Goal: Use online tool/utility: Utilize a website feature to perform a specific function

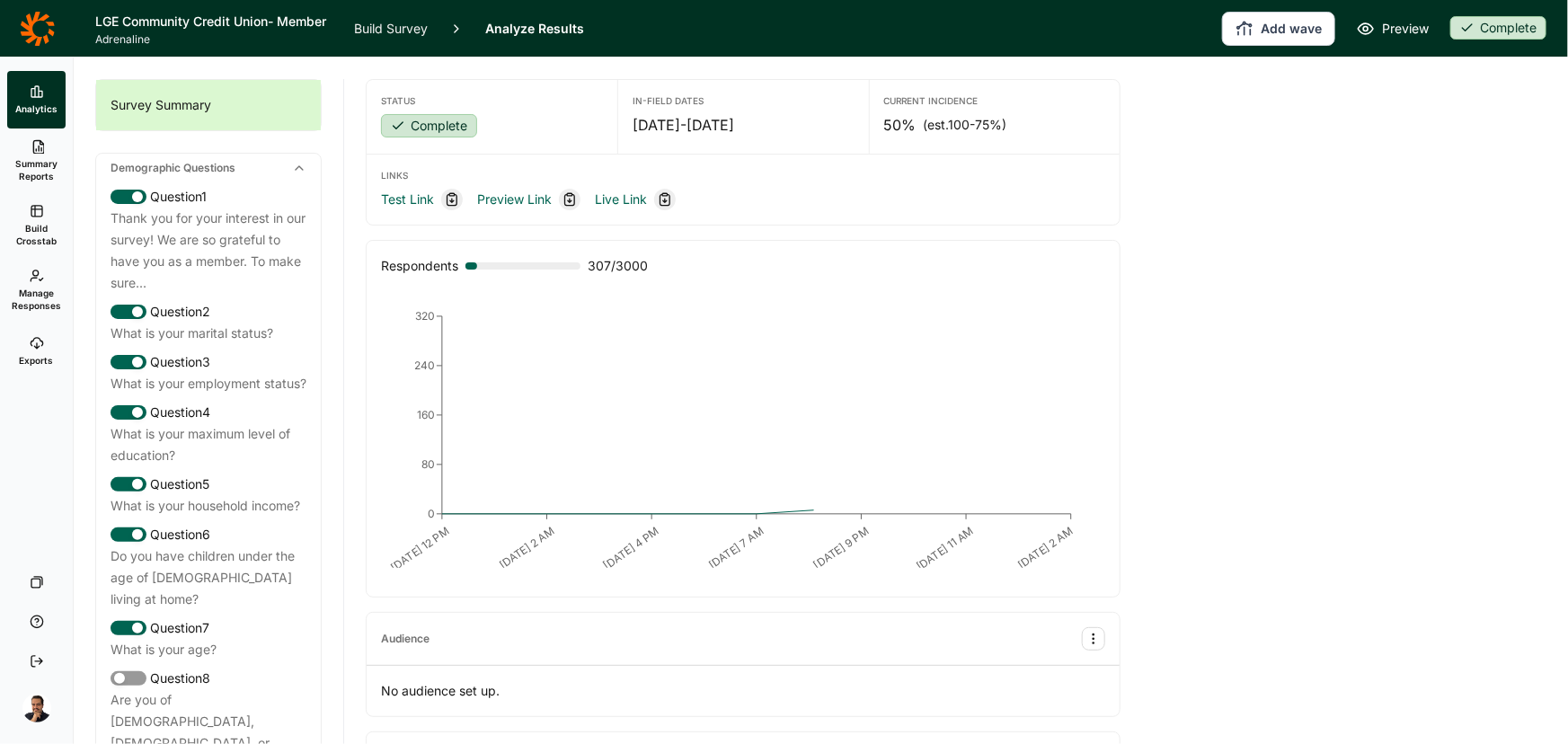
click at [42, 229] on span "Build Crosstab" at bounding box center [36, 234] width 44 height 25
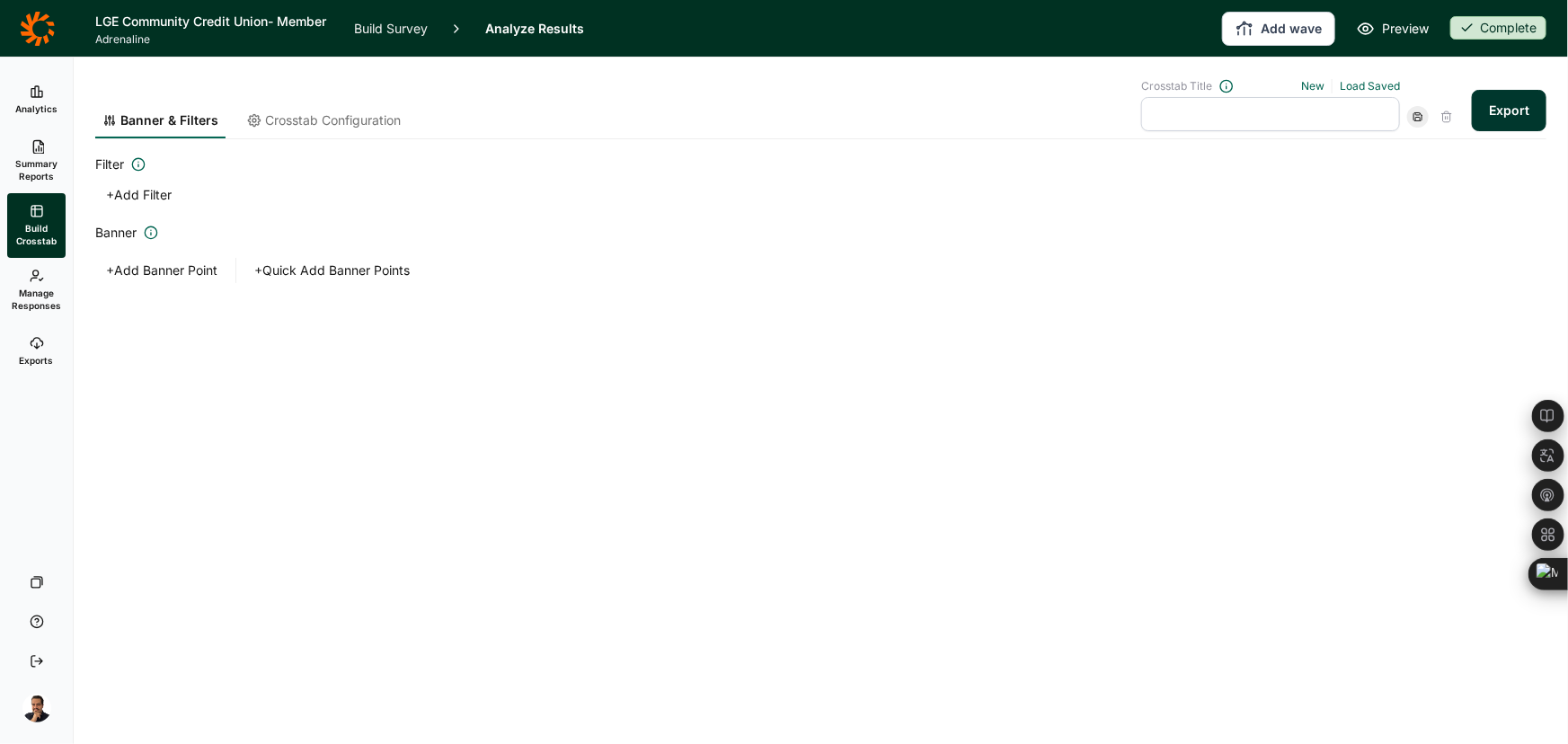
click at [23, 159] on span "Summary Reports" at bounding box center [36, 170] width 44 height 25
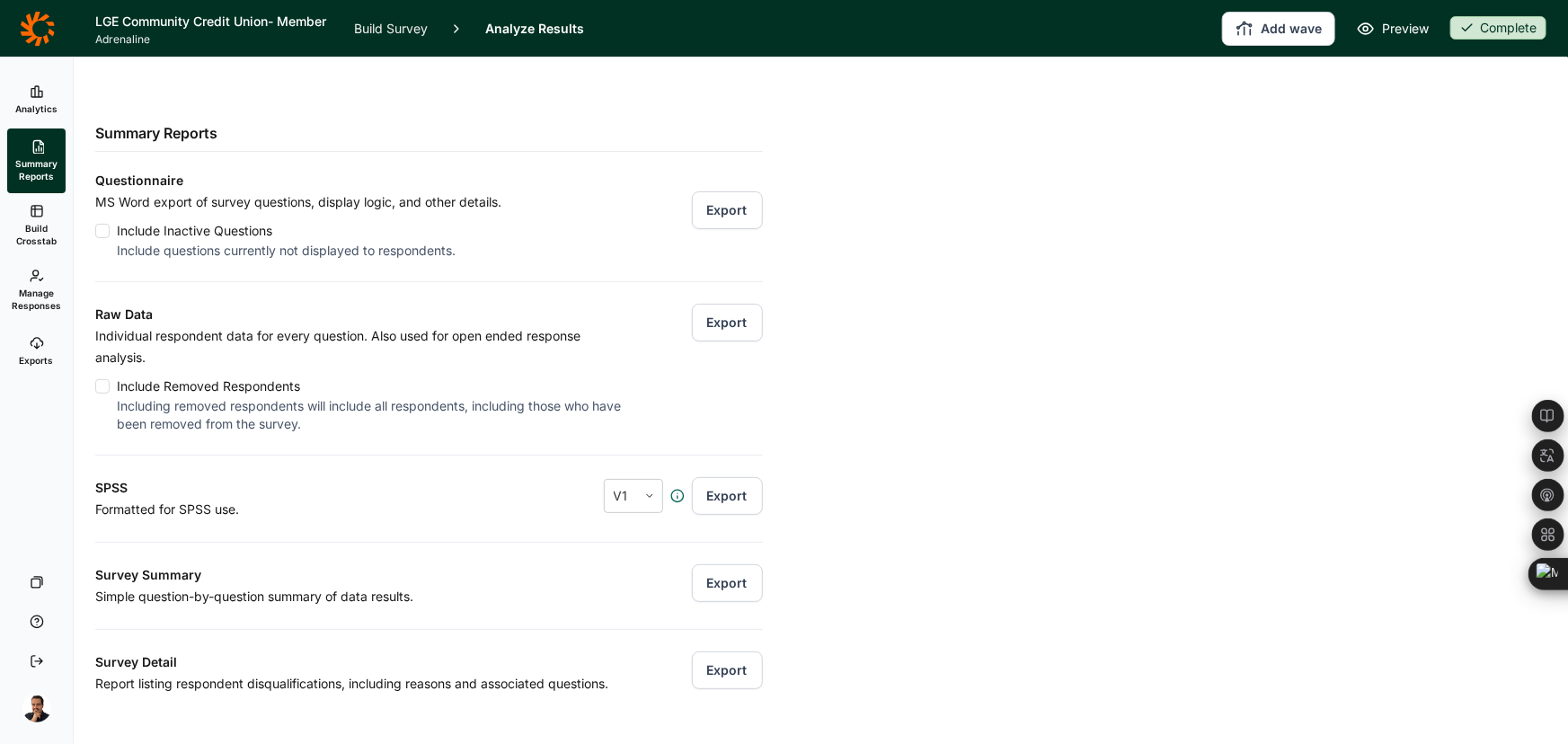
click at [26, 290] on span "Manage Responses" at bounding box center [36, 299] width 50 height 25
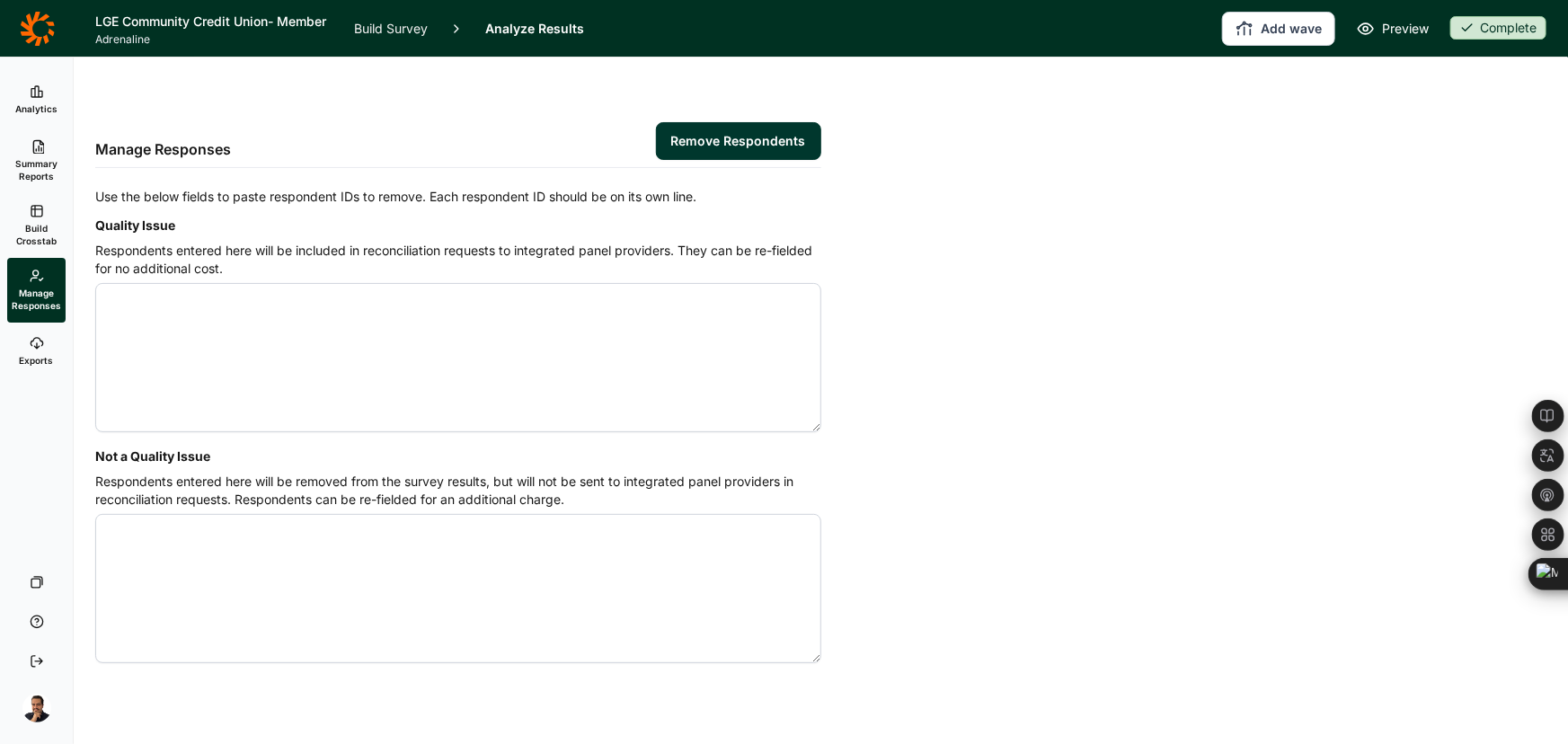
click at [31, 221] on span "Build Crosstab" at bounding box center [36, 234] width 44 height 25
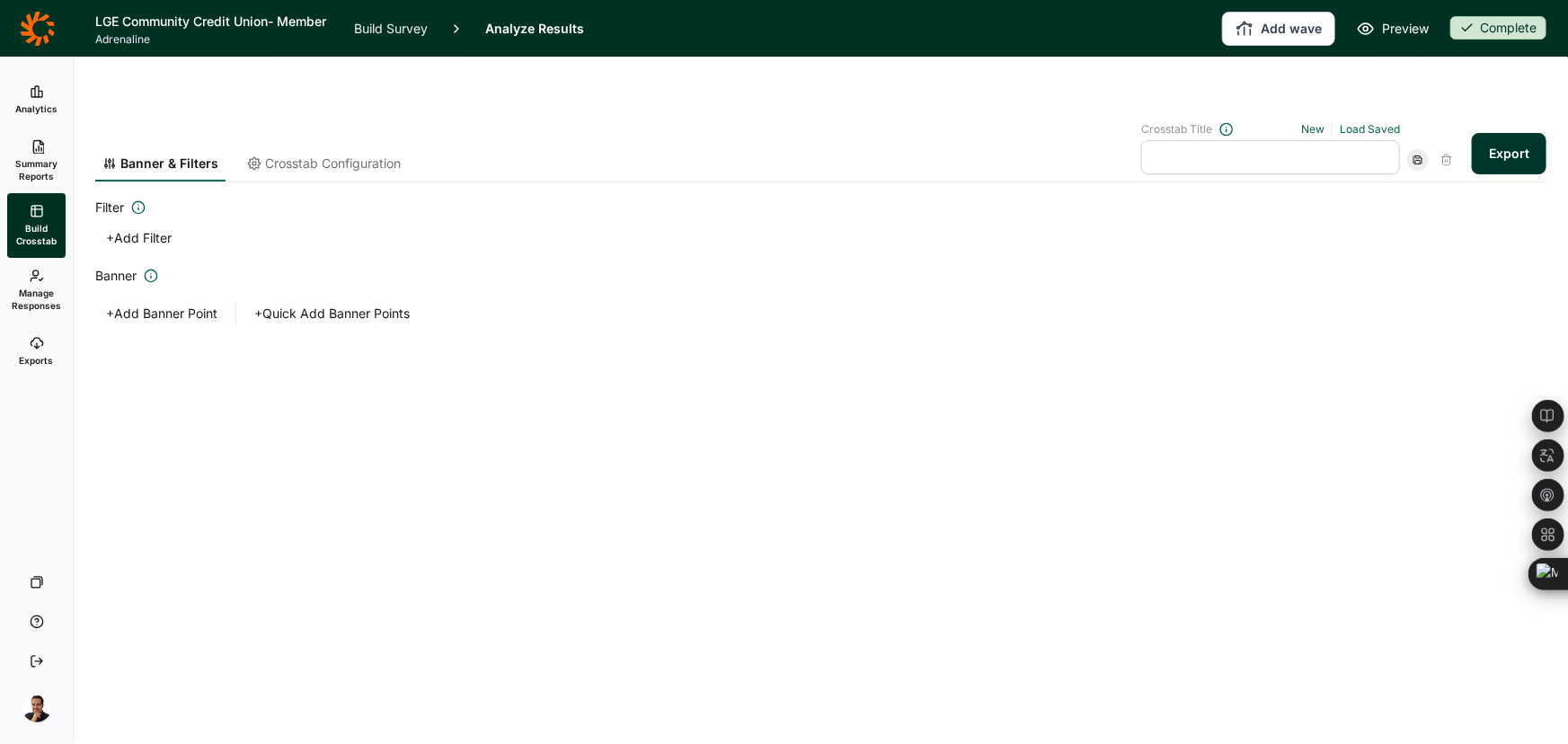
click at [1510, 133] on button "Export" at bounding box center [1509, 153] width 75 height 42
click at [40, 335] on link "Exports" at bounding box center [36, 351] width 58 height 57
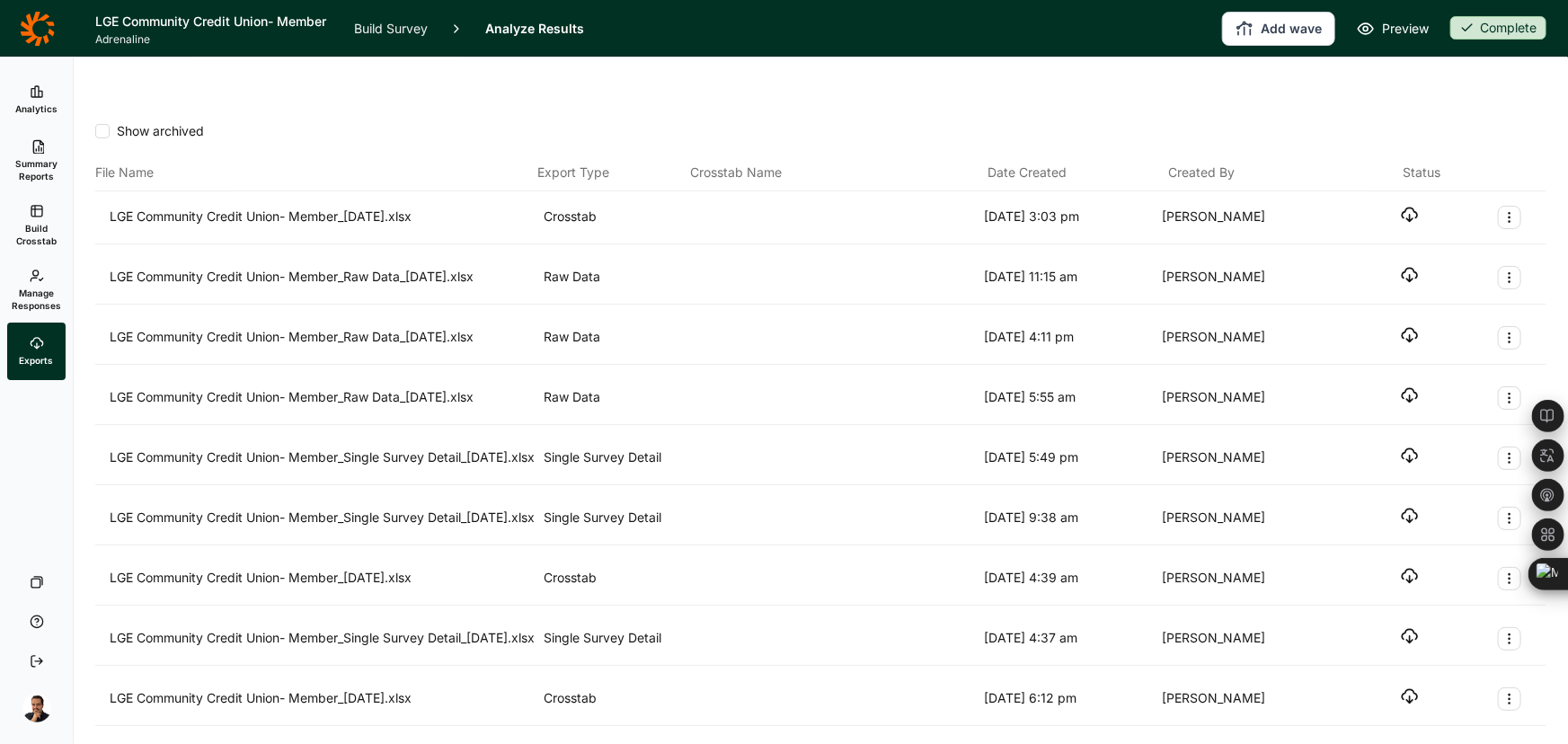
click at [1459, 122] on div "Show archived" at bounding box center [821, 138] width 1451 height 32
click at [1401, 206] on icon "button" at bounding box center [1410, 215] width 18 height 18
click at [26, 234] on span "Build Crosstab" at bounding box center [36, 234] width 44 height 25
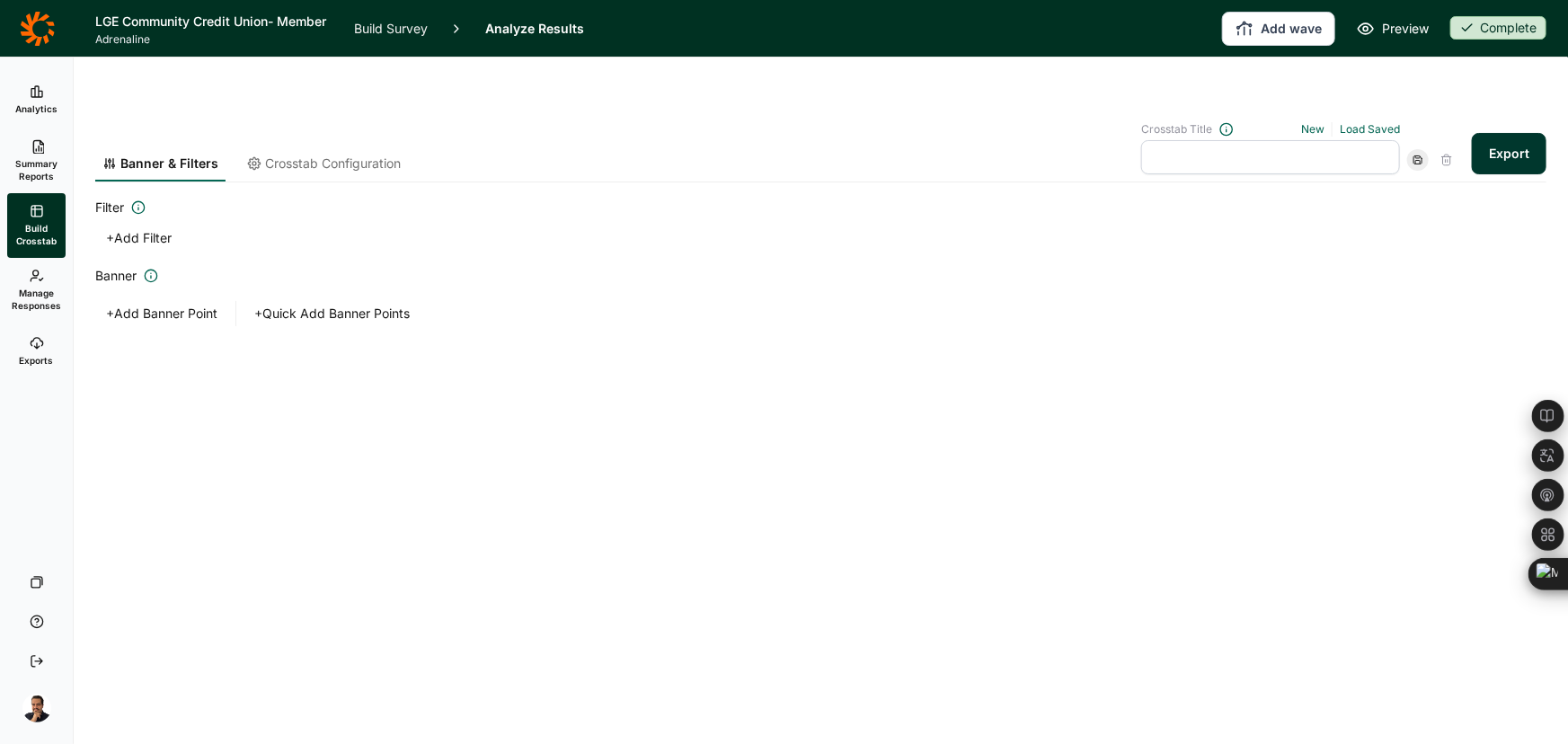
click at [324, 154] on span "Crosstab Configuration" at bounding box center [333, 163] width 136 height 18
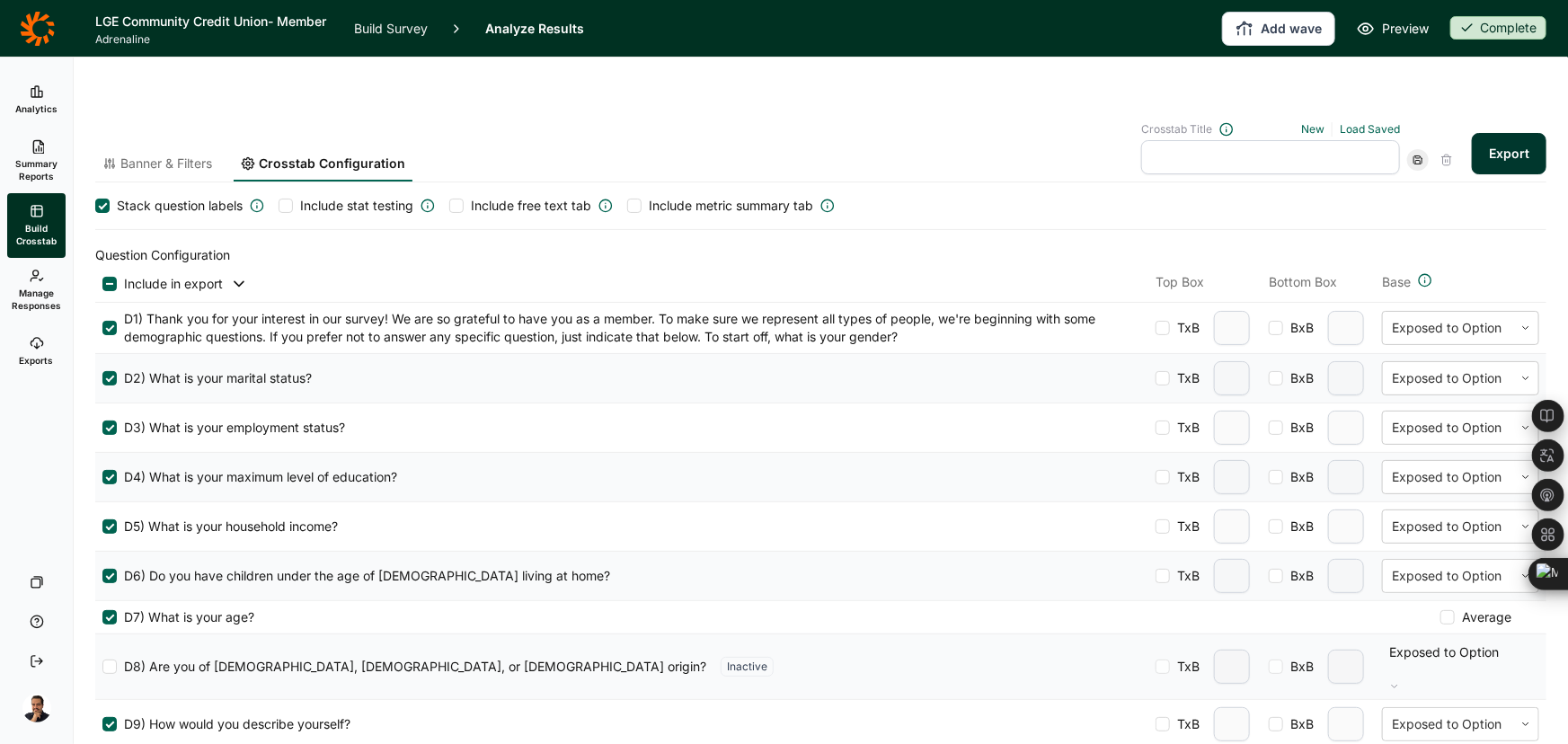
click at [113, 277] on div at bounding box center [109, 284] width 15 height 15
click at [102, 284] on input "checkbox" at bounding box center [102, 284] width 0 height 0
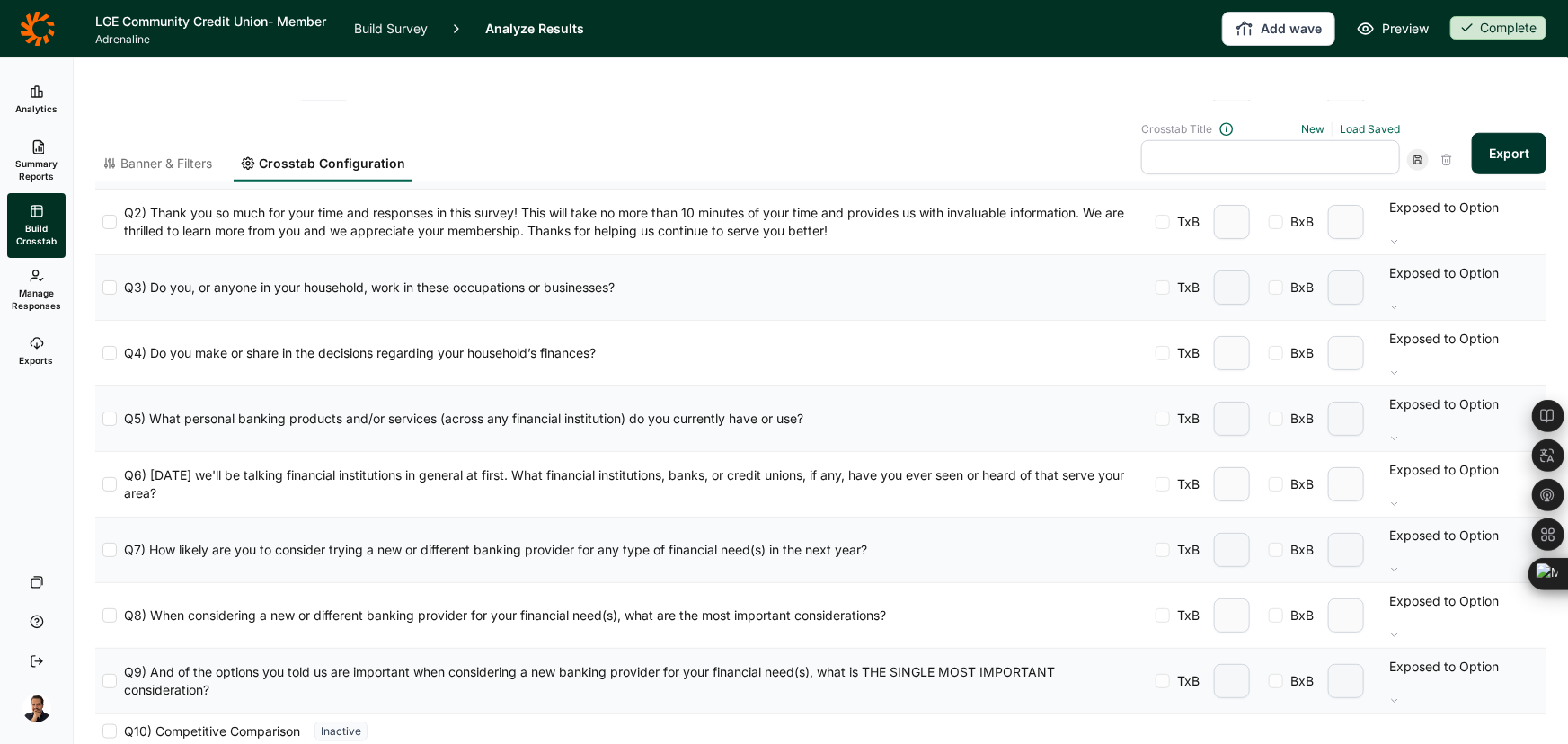
scroll to position [817, 0]
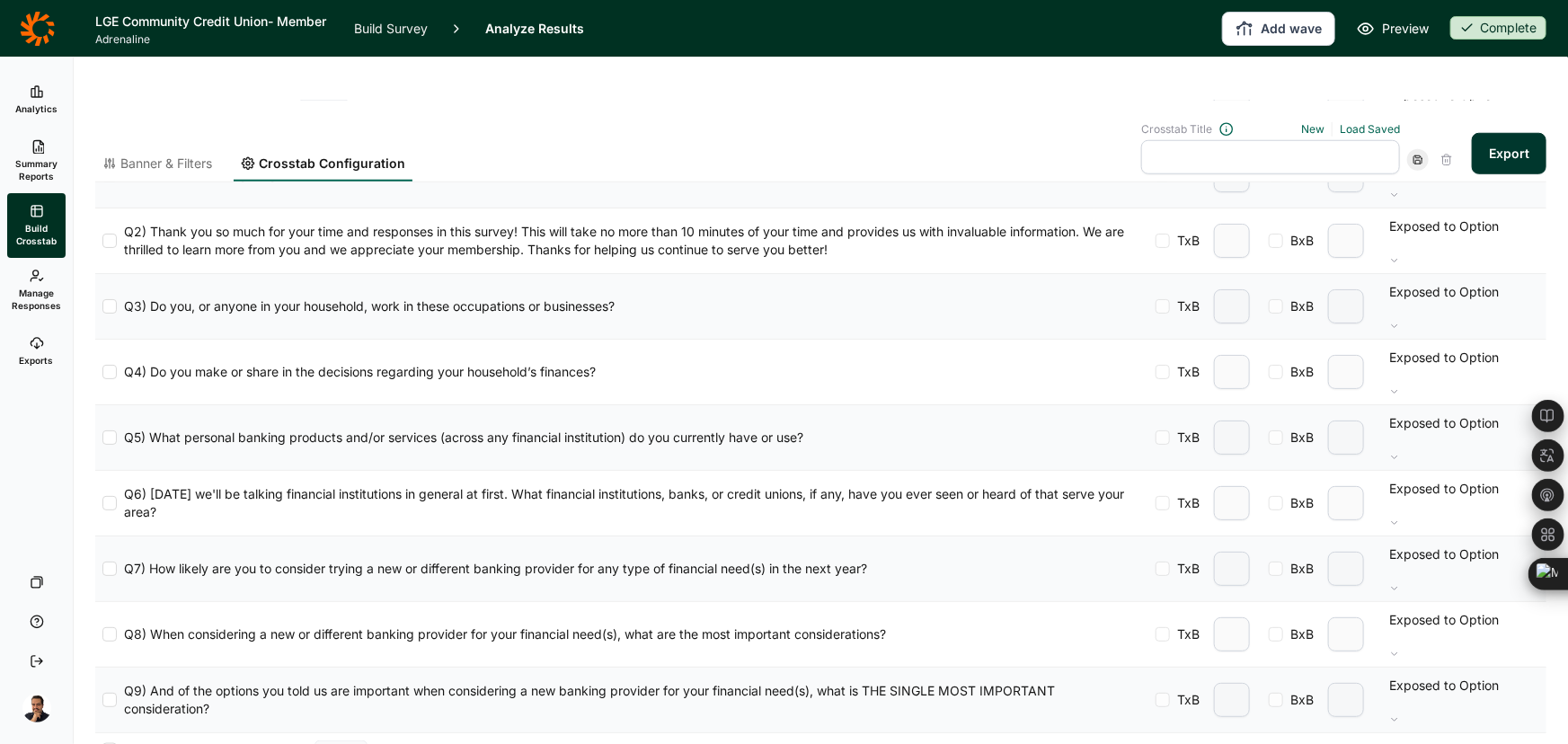
click at [106, 693] on div at bounding box center [109, 699] width 15 height 15
click at [102, 700] on input "Q9) And of the options you told us are important when considering a new banking…" at bounding box center [102, 700] width 0 height 0
click at [110, 627] on div at bounding box center [109, 634] width 15 height 15
click at [102, 634] on input "Q8) When considering a new or different banking provider for your financial nee…" at bounding box center [102, 634] width 0 height 0
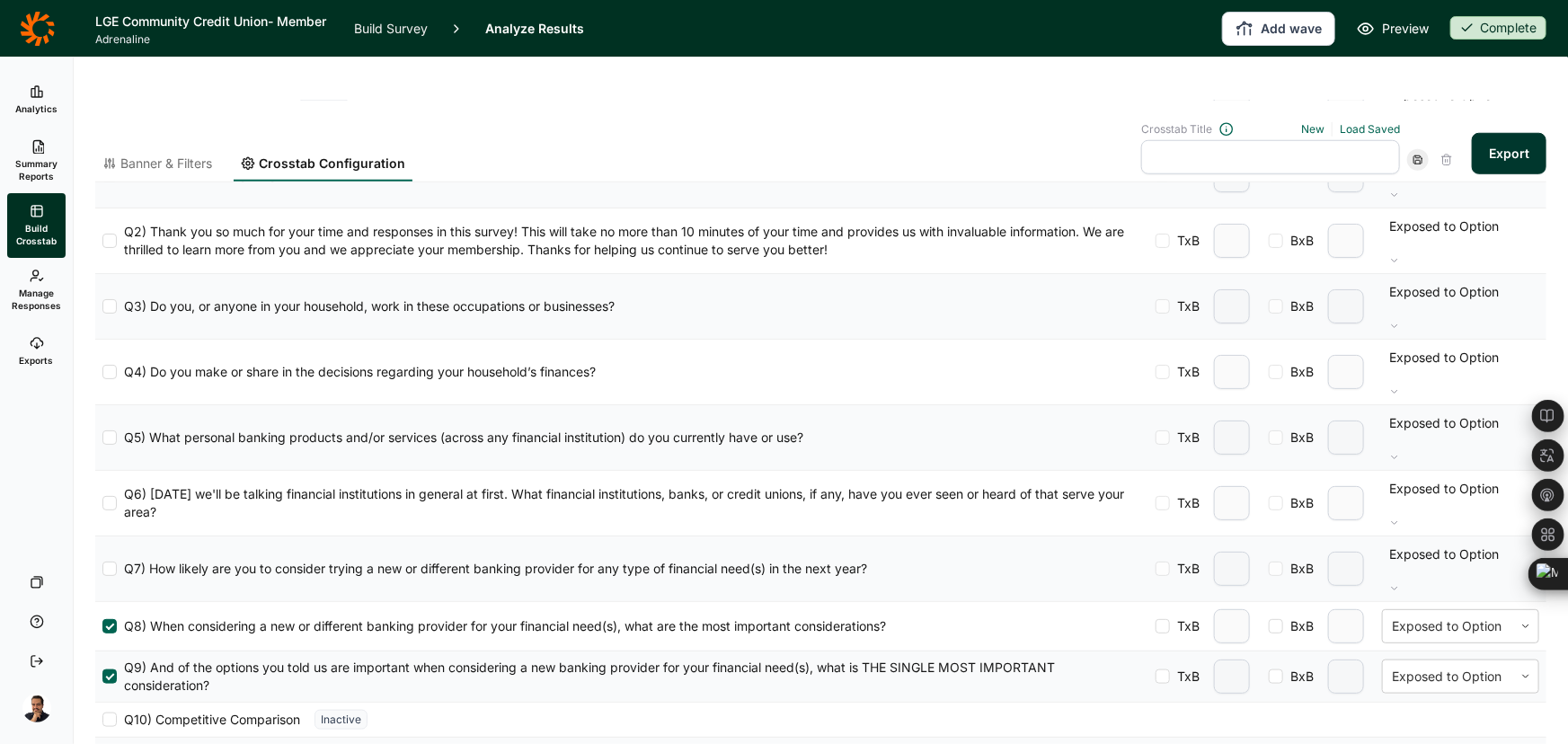
click at [107, 561] on div at bounding box center [109, 568] width 15 height 15
click at [102, 569] on input "Q7) How likely are you to consider trying a new or different banking provider f…" at bounding box center [102, 569] width 0 height 0
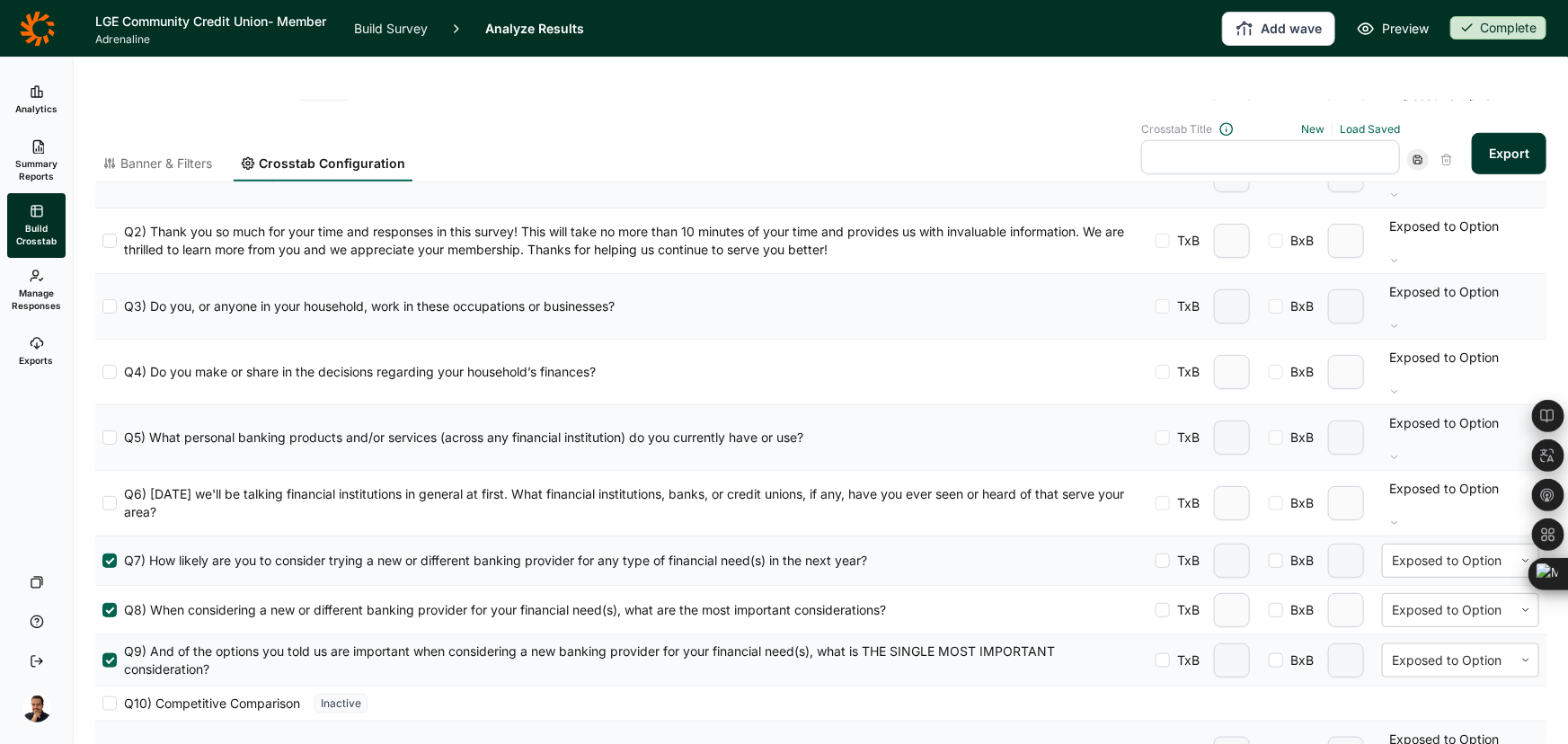
click at [196, 154] on span "Banner & Filters" at bounding box center [166, 163] width 91 height 18
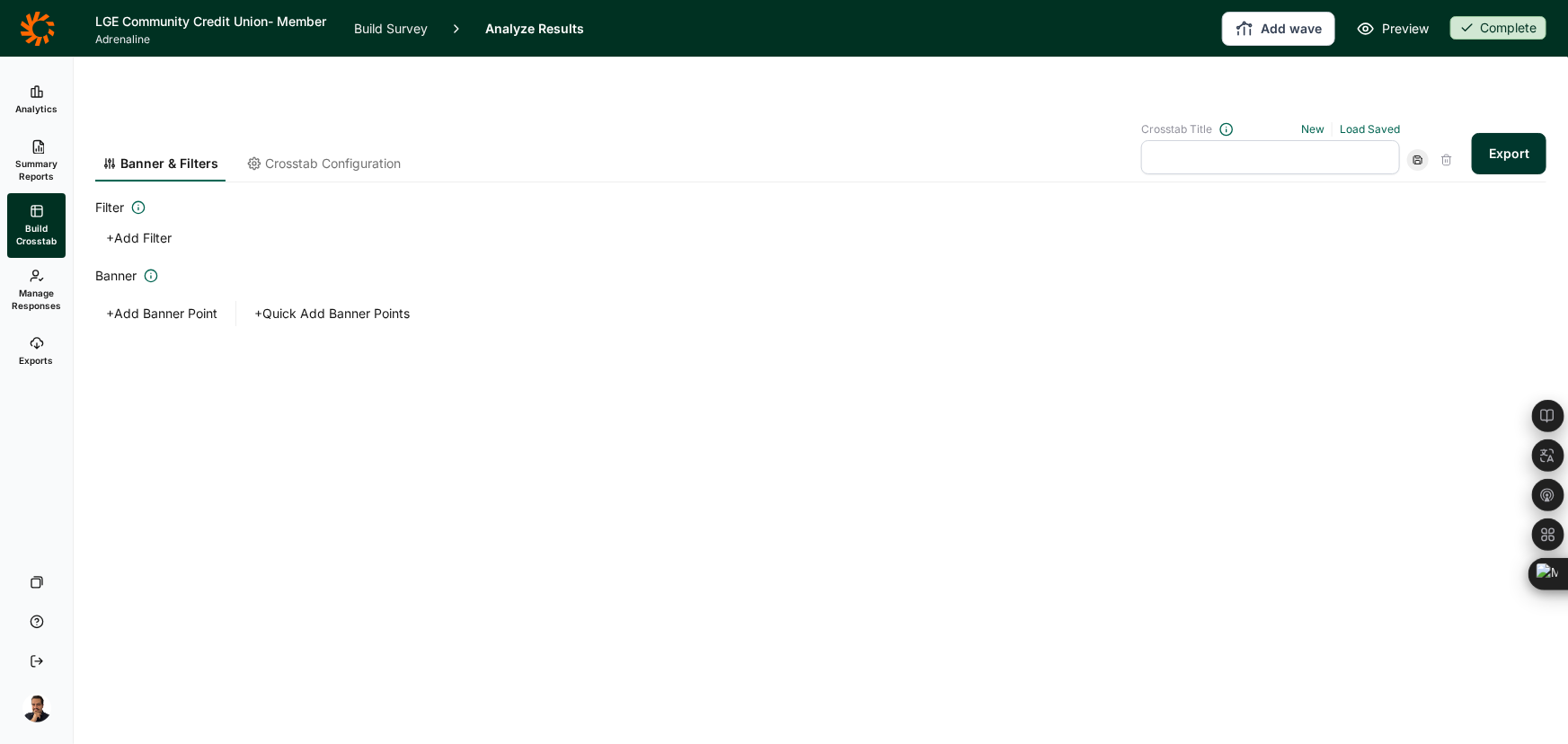
scroll to position [0, 0]
click at [165, 225] on button "+ Add Filter" at bounding box center [139, 238] width 87 height 25
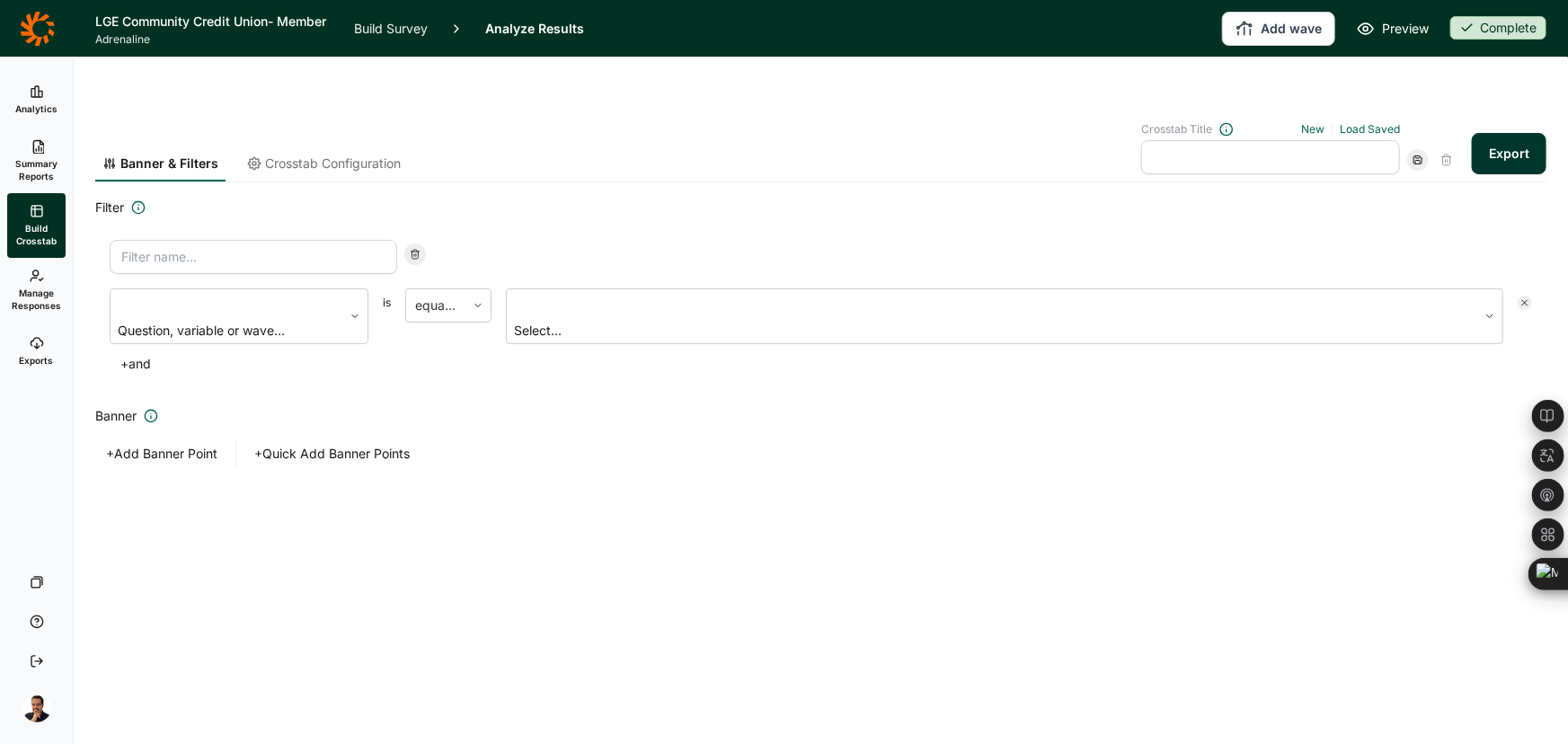
click at [413, 249] on icon at bounding box center [415, 254] width 11 height 11
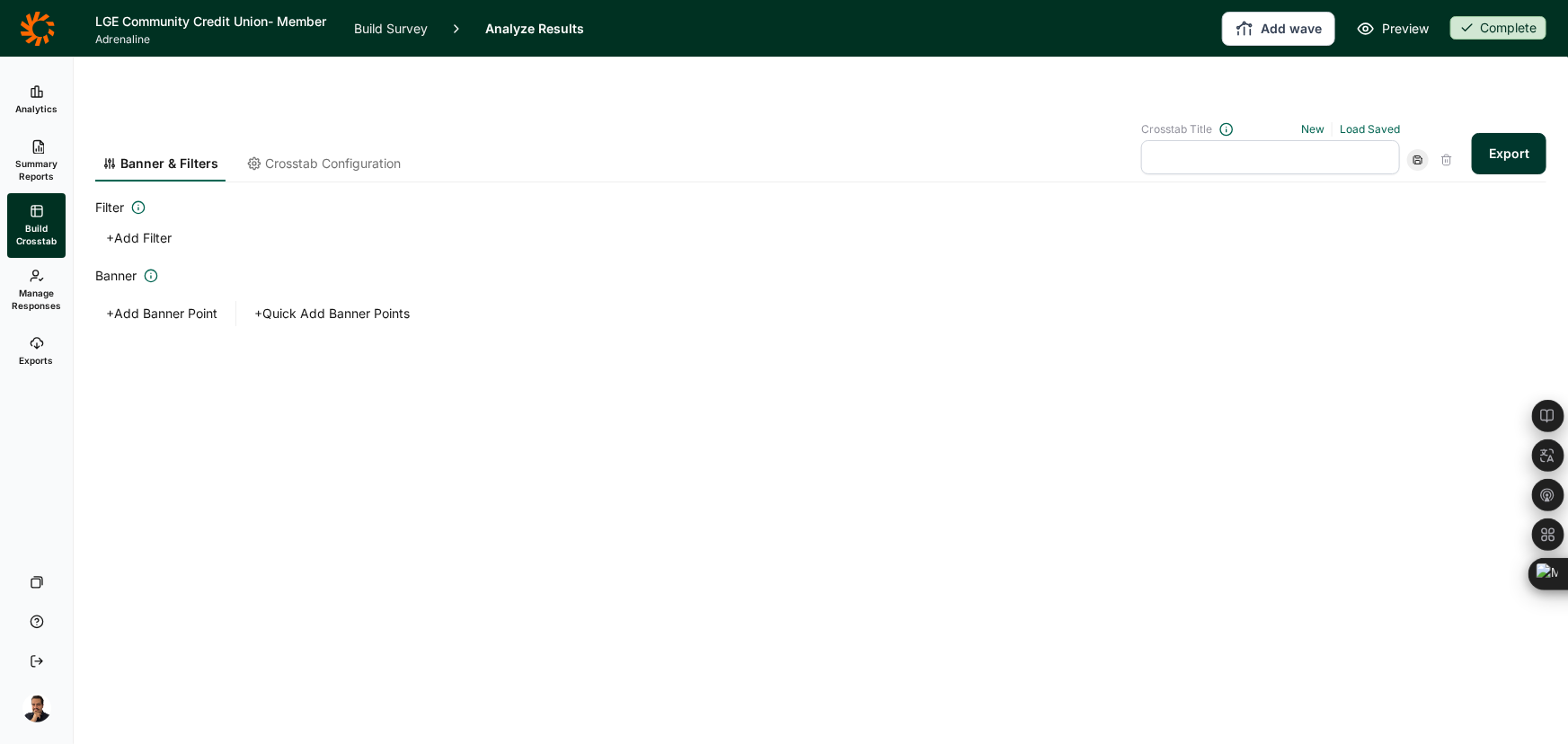
click at [206, 301] on button "+ Add Banner Point" at bounding box center [161, 314] width 133 height 25
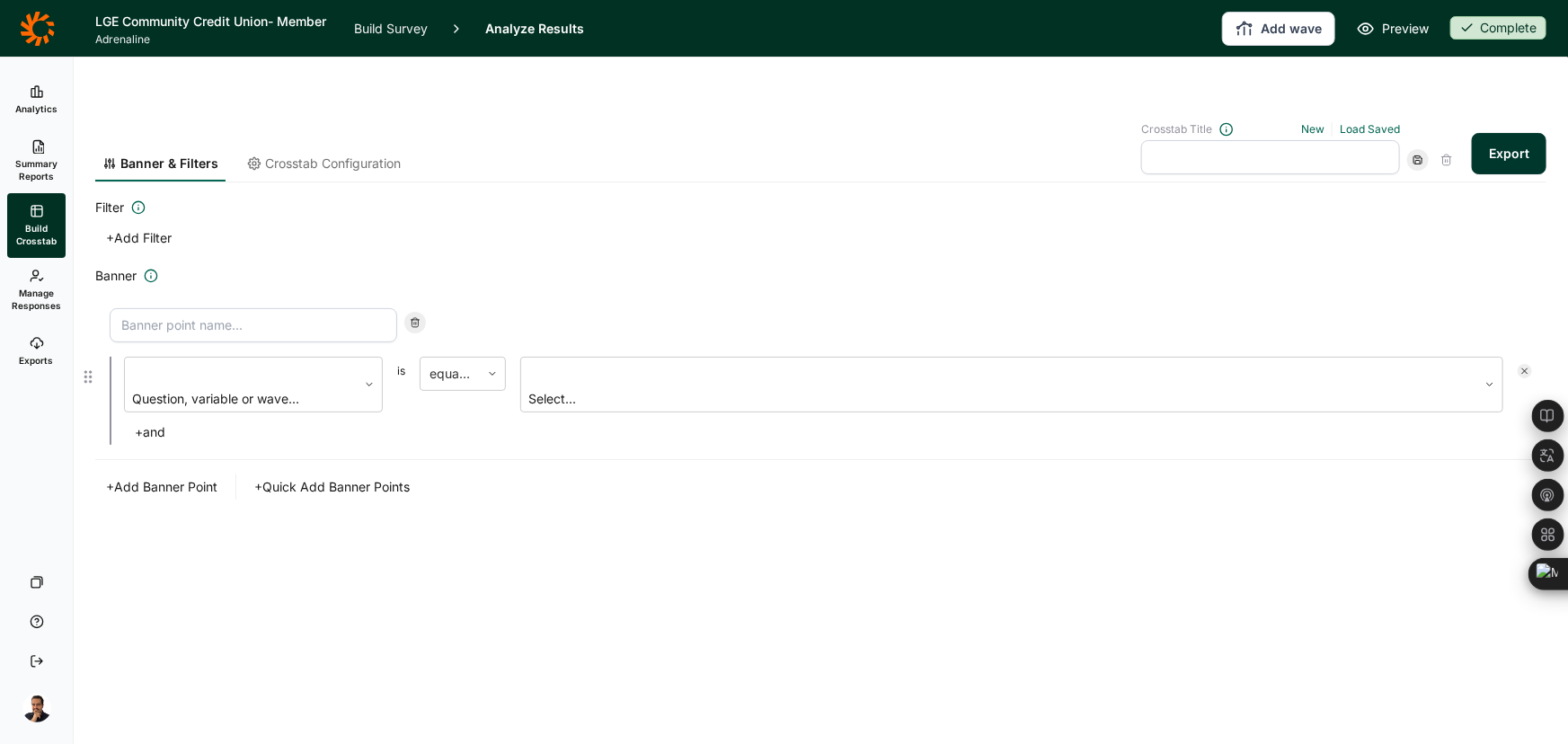
click at [332, 308] on input at bounding box center [254, 324] width 288 height 34
type input "Likely to change"
click at [209, 356] on div "Question, variable or wave... is equal to Select... + and" at bounding box center [821, 400] width 1422 height 88
click at [213, 361] on div at bounding box center [241, 374] width 214 height 25
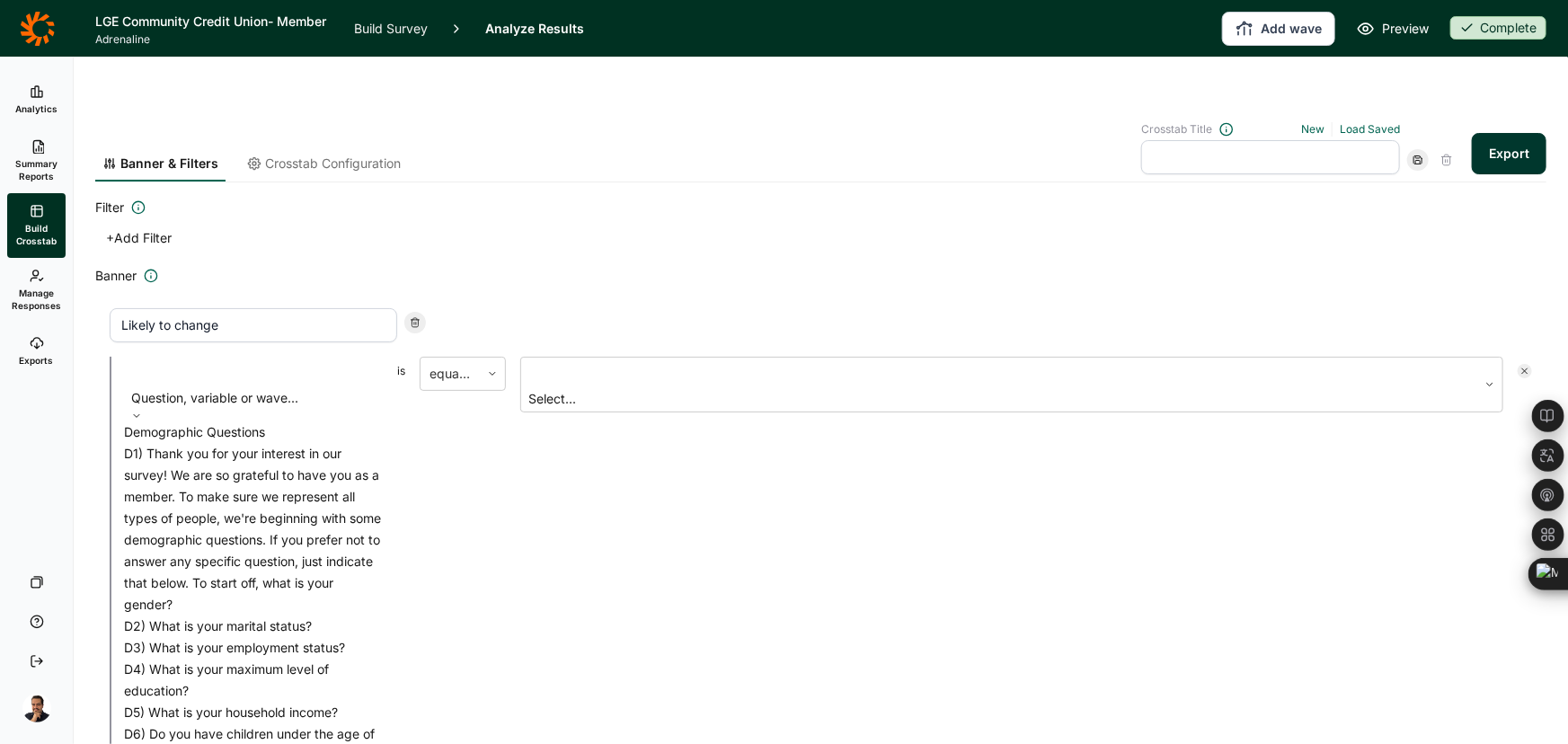
scroll to position [1225, 0]
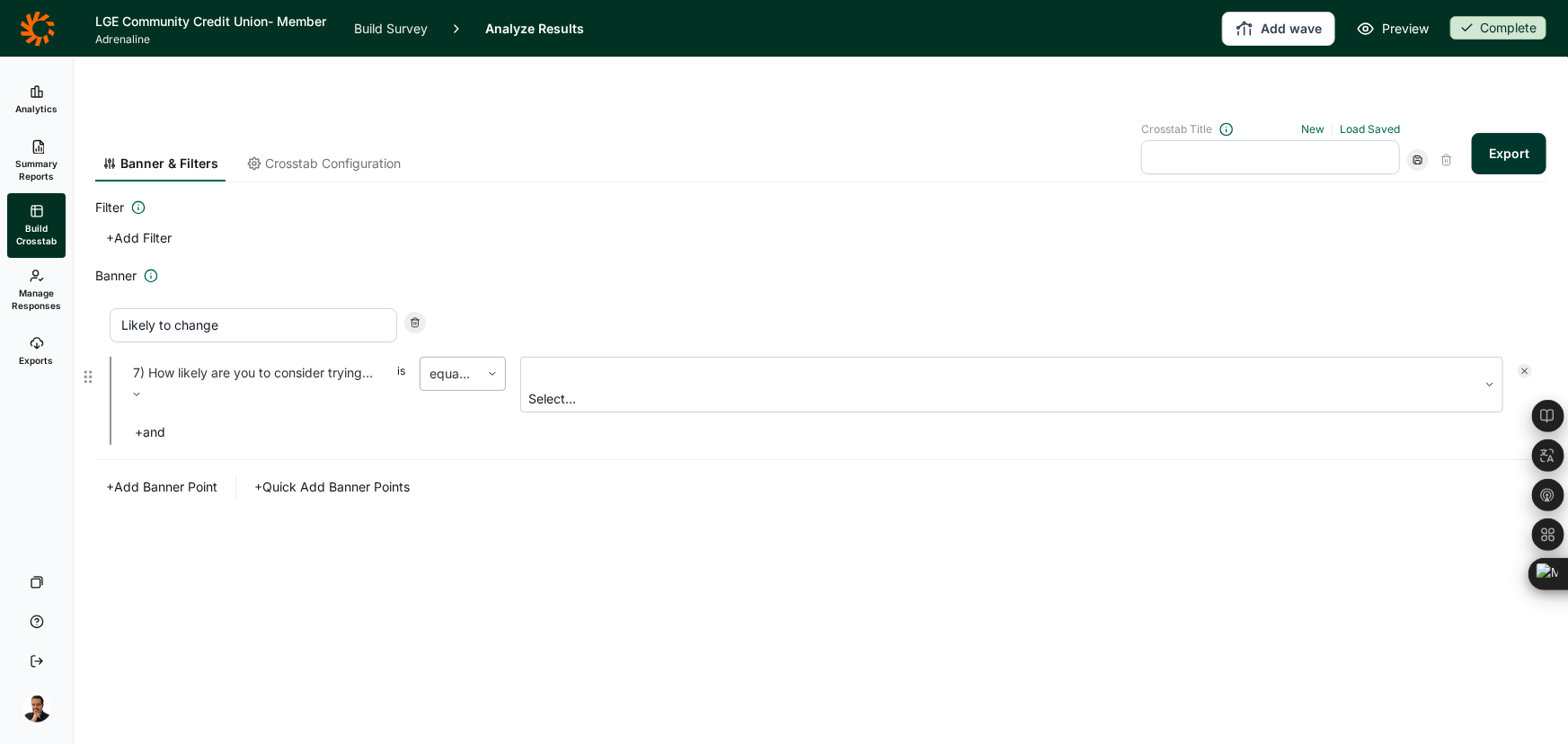
click at [440, 357] on div "equal to" at bounding box center [450, 373] width 59 height 32
drag, startPoint x: 423, startPoint y: 429, endPoint x: 427, endPoint y: 417, distance: 12.6
click at [427, 417] on div "equal to either not" at bounding box center [462, 432] width 86 height 65
click at [427, 422] on div "either" at bounding box center [462, 432] width 86 height 21
click at [558, 361] on div at bounding box center [1000, 374] width 938 height 25
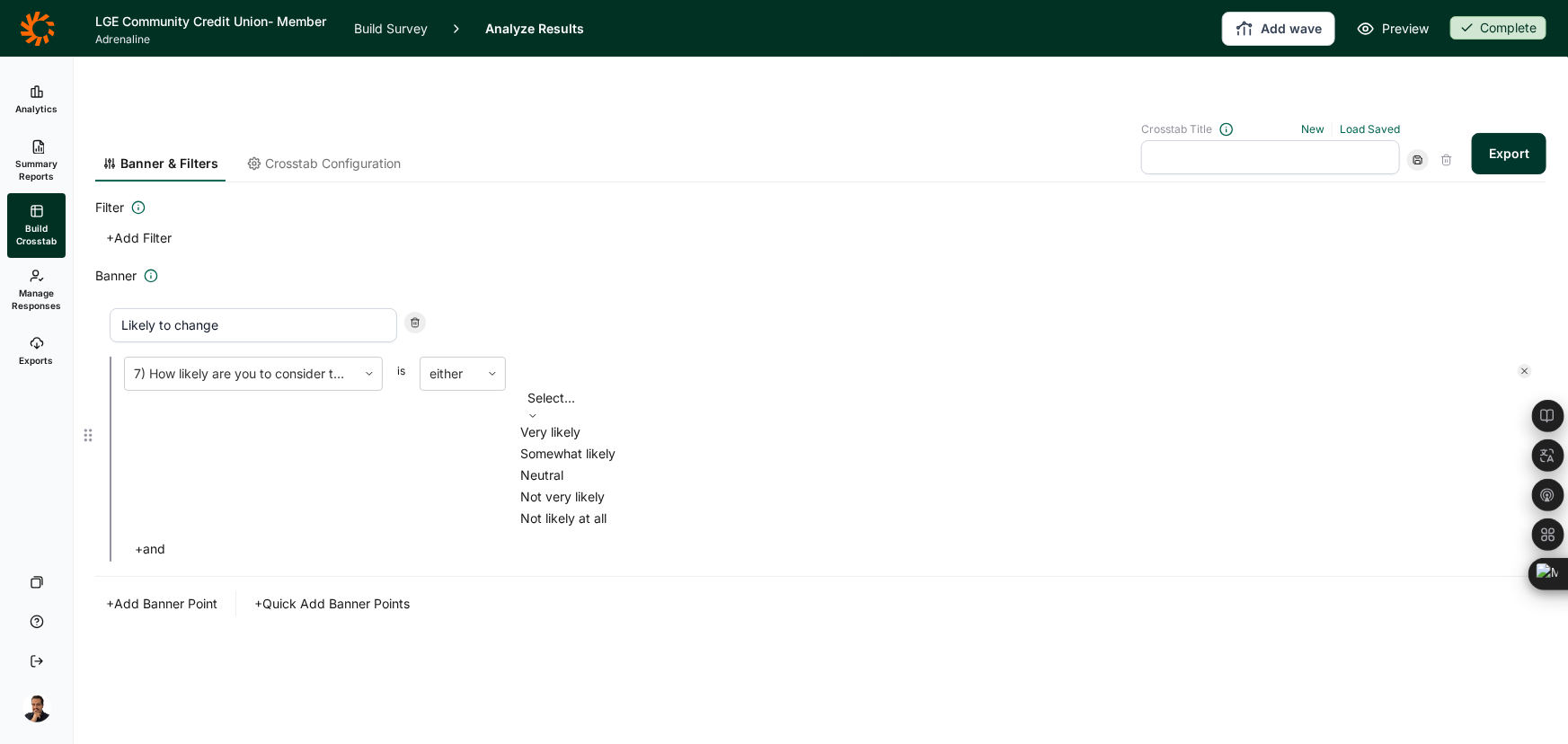
click at [558, 422] on div "Very likely" at bounding box center [1012, 432] width 983 height 21
click at [558, 432] on div "Somewhat likely" at bounding box center [1012, 443] width 983 height 21
click at [650, 225] on div "+ Add Filter" at bounding box center [821, 238] width 1451 height 25
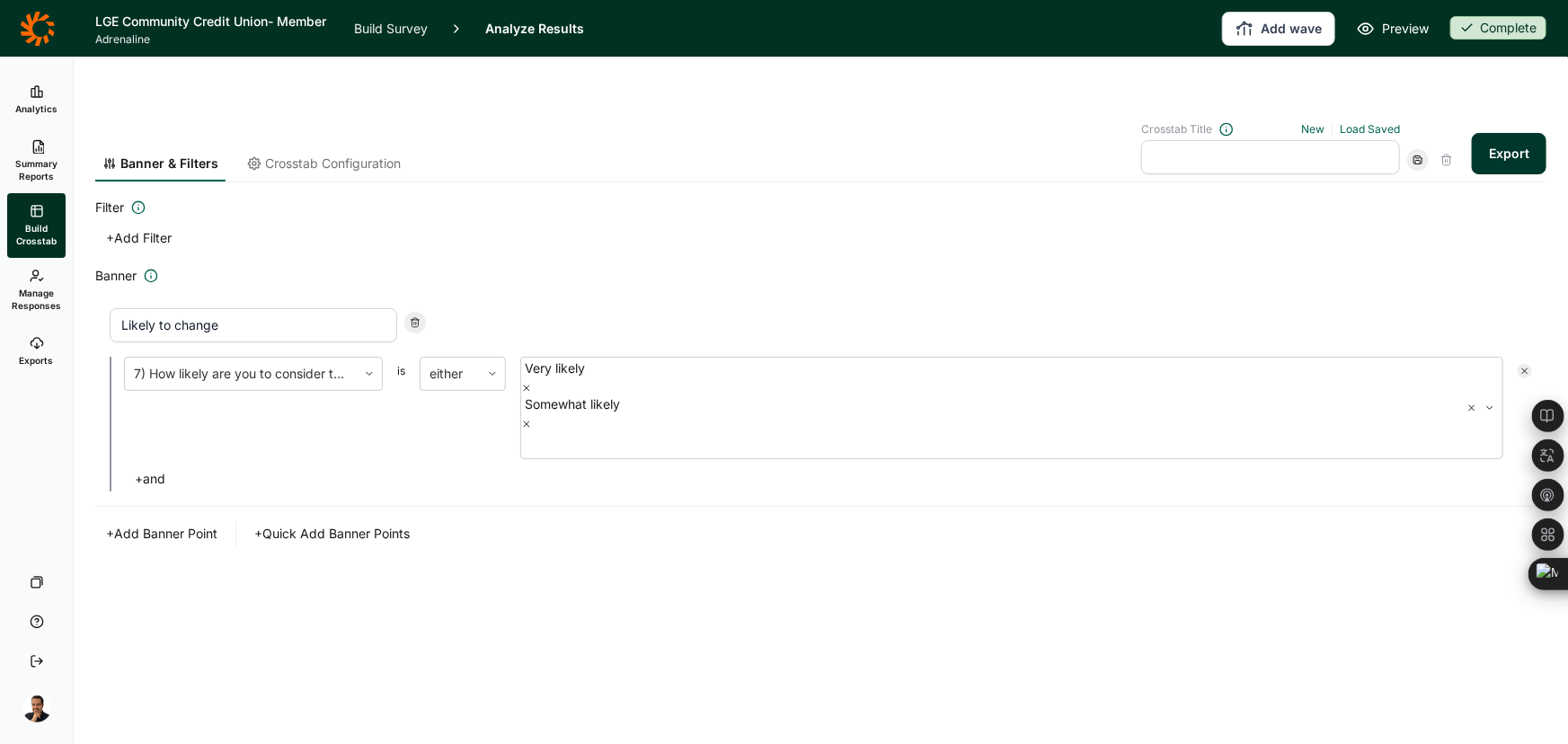
drag, startPoint x: 279, startPoint y: 282, endPoint x: 78, endPoint y: 260, distance: 202.2
click at [78, 260] on div "Banner & Filters Crosstab Configuration Crosstab Title New Load Saved Export Fi…" at bounding box center [821, 444] width 1494 height 687
click at [1221, 140] on input "text" at bounding box center [1271, 156] width 258 height 34
paste input "Likely to change"
type input "Likely to change"
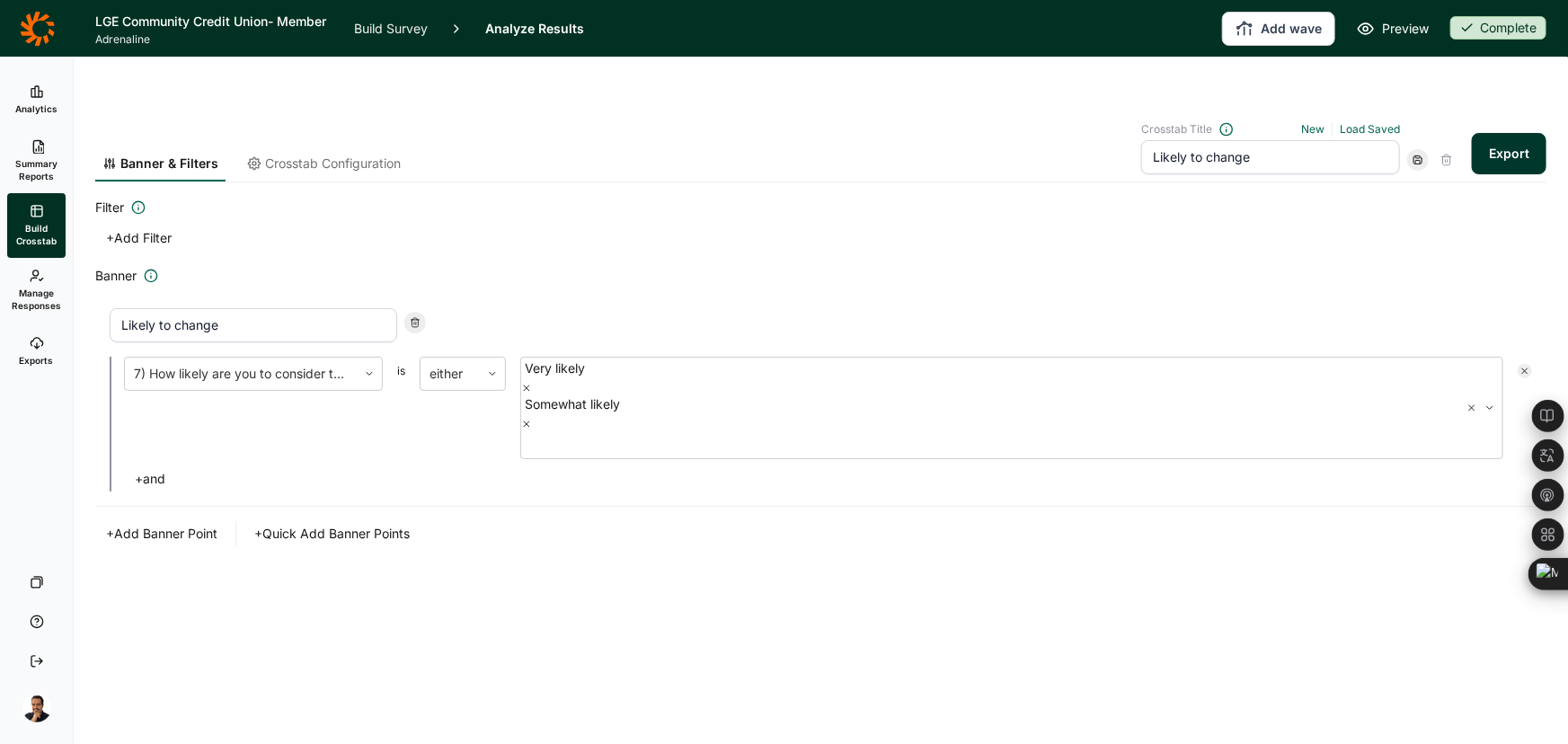
click at [311, 154] on span "Crosstab Configuration" at bounding box center [333, 163] width 136 height 18
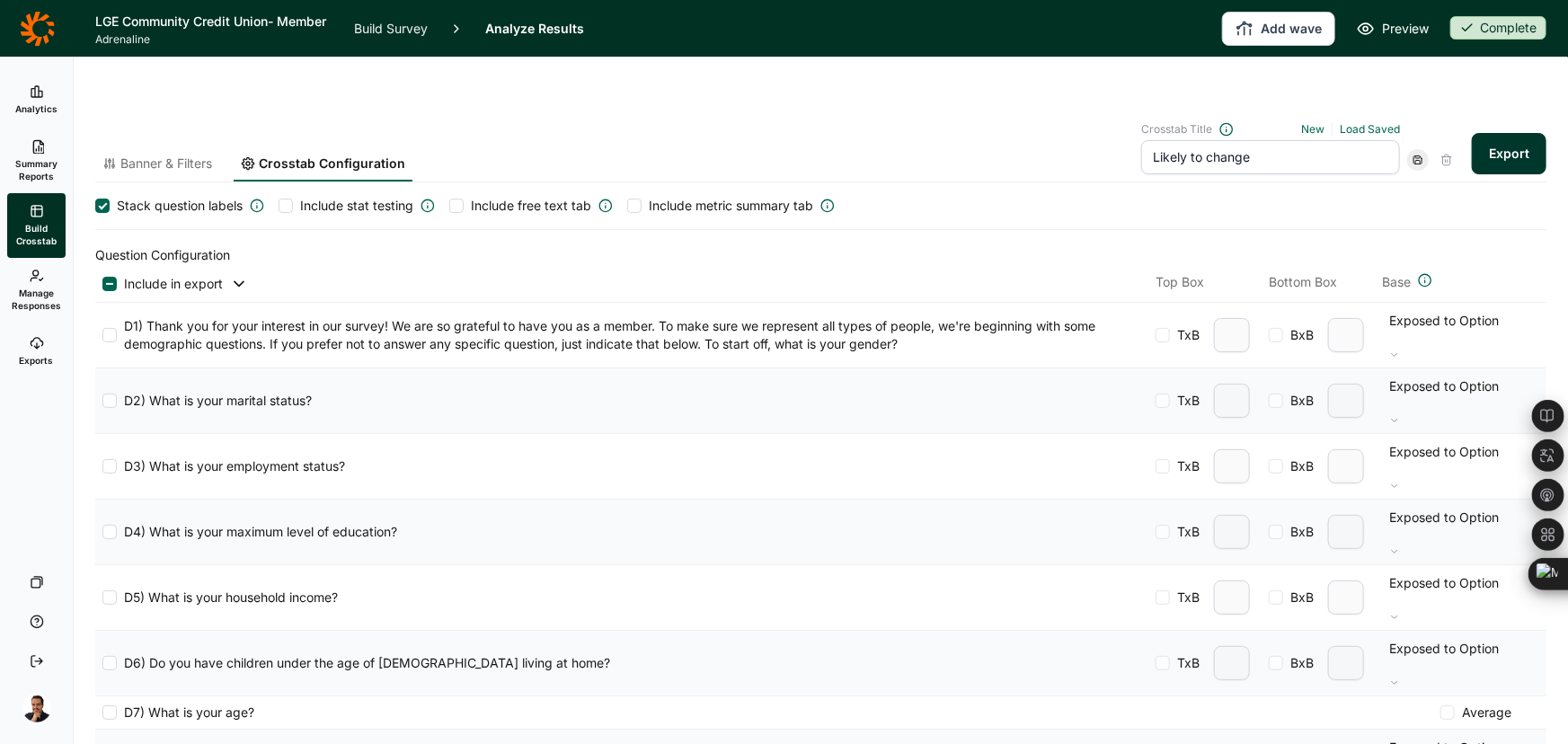
click at [164, 154] on span "Banner & Filters" at bounding box center [166, 163] width 91 height 18
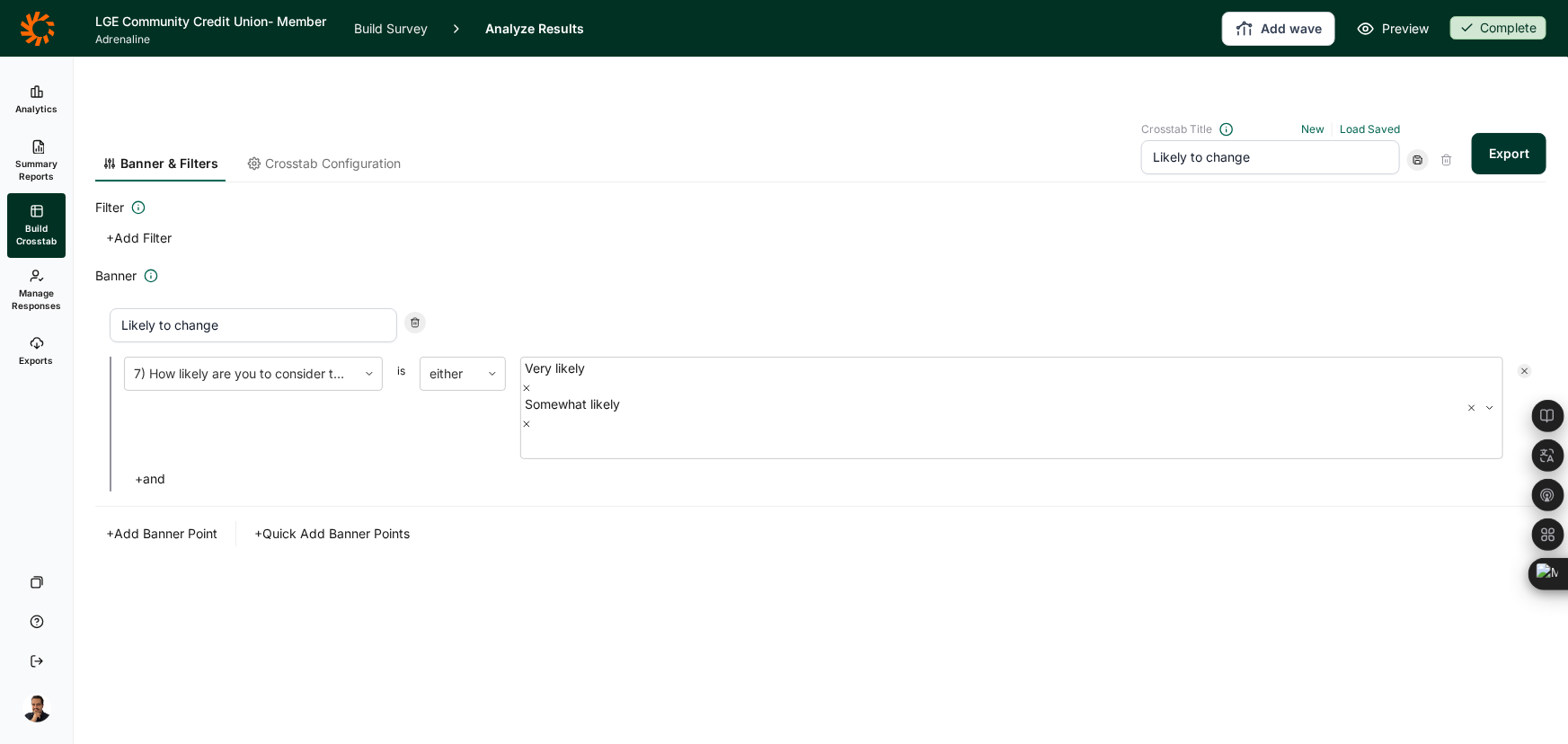
click at [1510, 133] on button "Export" at bounding box center [1509, 153] width 75 height 42
click at [1396, 698] on link "download your file here" at bounding box center [1403, 693] width 141 height 15
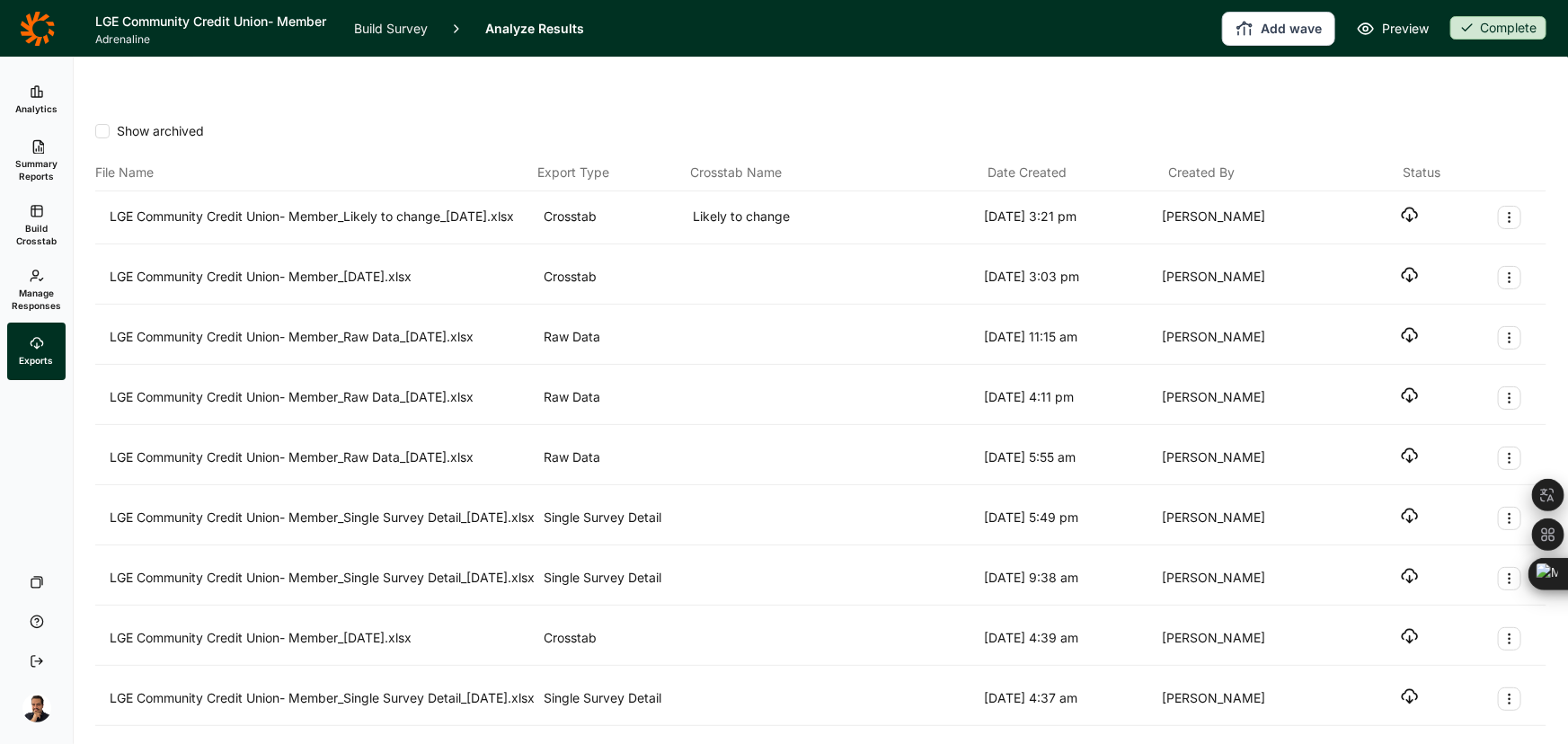
click at [1402, 206] on icon "button" at bounding box center [1410, 215] width 18 height 18
click at [23, 239] on span "Build Crosstab" at bounding box center [36, 234] width 44 height 25
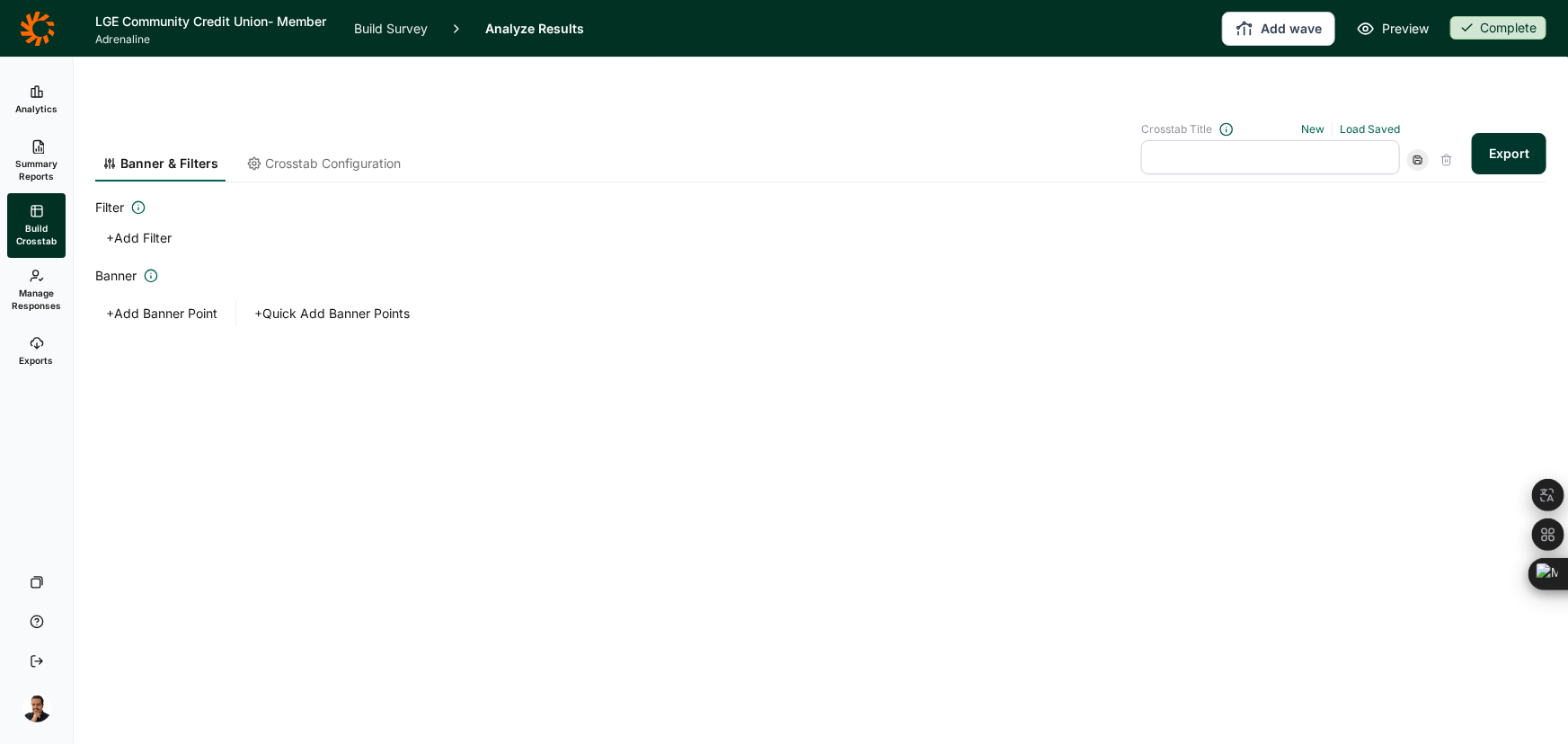
click at [351, 154] on span "Crosstab Configuration" at bounding box center [333, 163] width 136 height 18
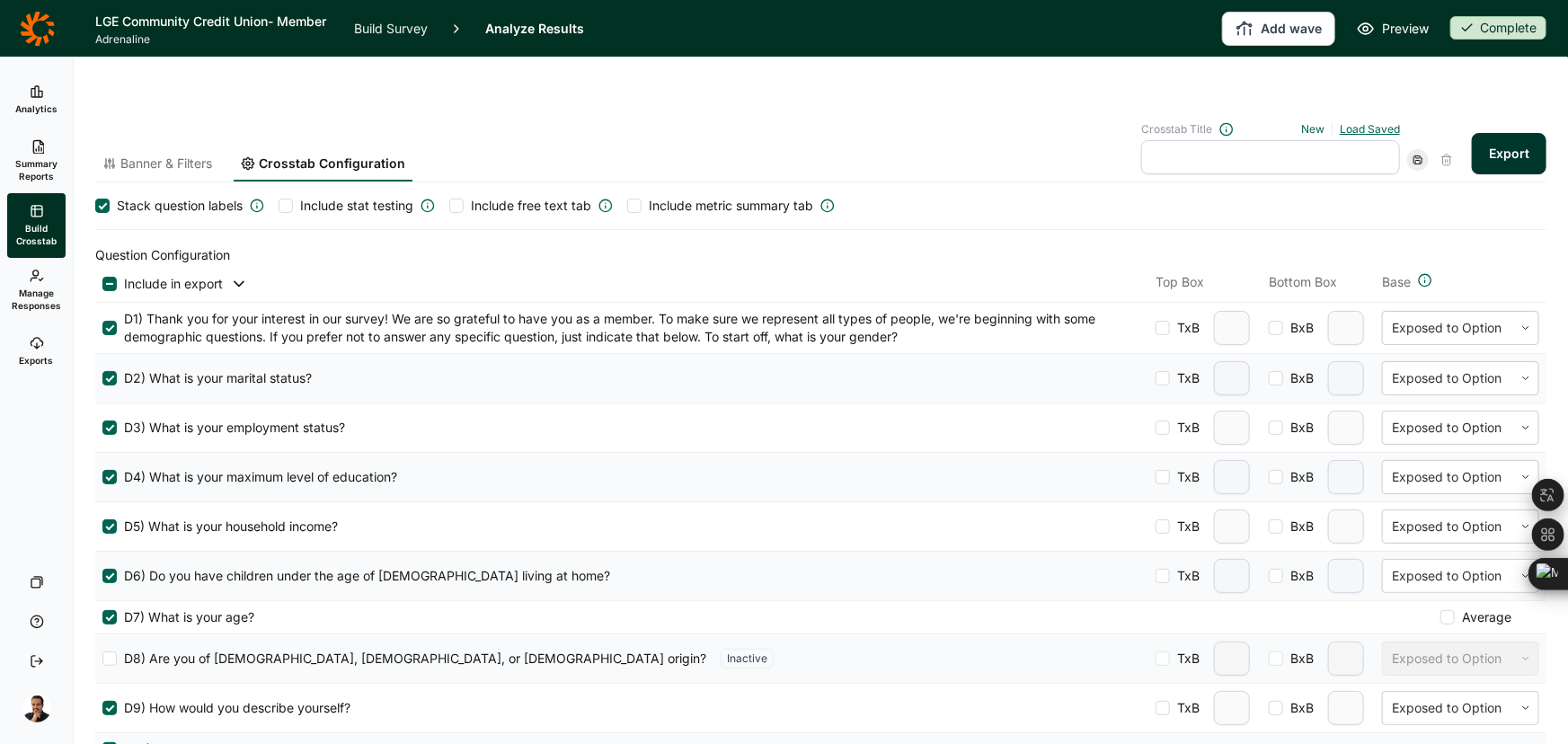
click at [1353, 122] on link "Load Saved" at bounding box center [1370, 129] width 60 height 14
click at [1255, 101] on div "Banner & Filters Crosstab Configuration Crosstab Title New Load Saved No result…" at bounding box center [821, 142] width 1451 height 82
click at [103, 277] on div at bounding box center [109, 284] width 15 height 15
click at [102, 284] on input "checkbox" at bounding box center [102, 284] width 0 height 0
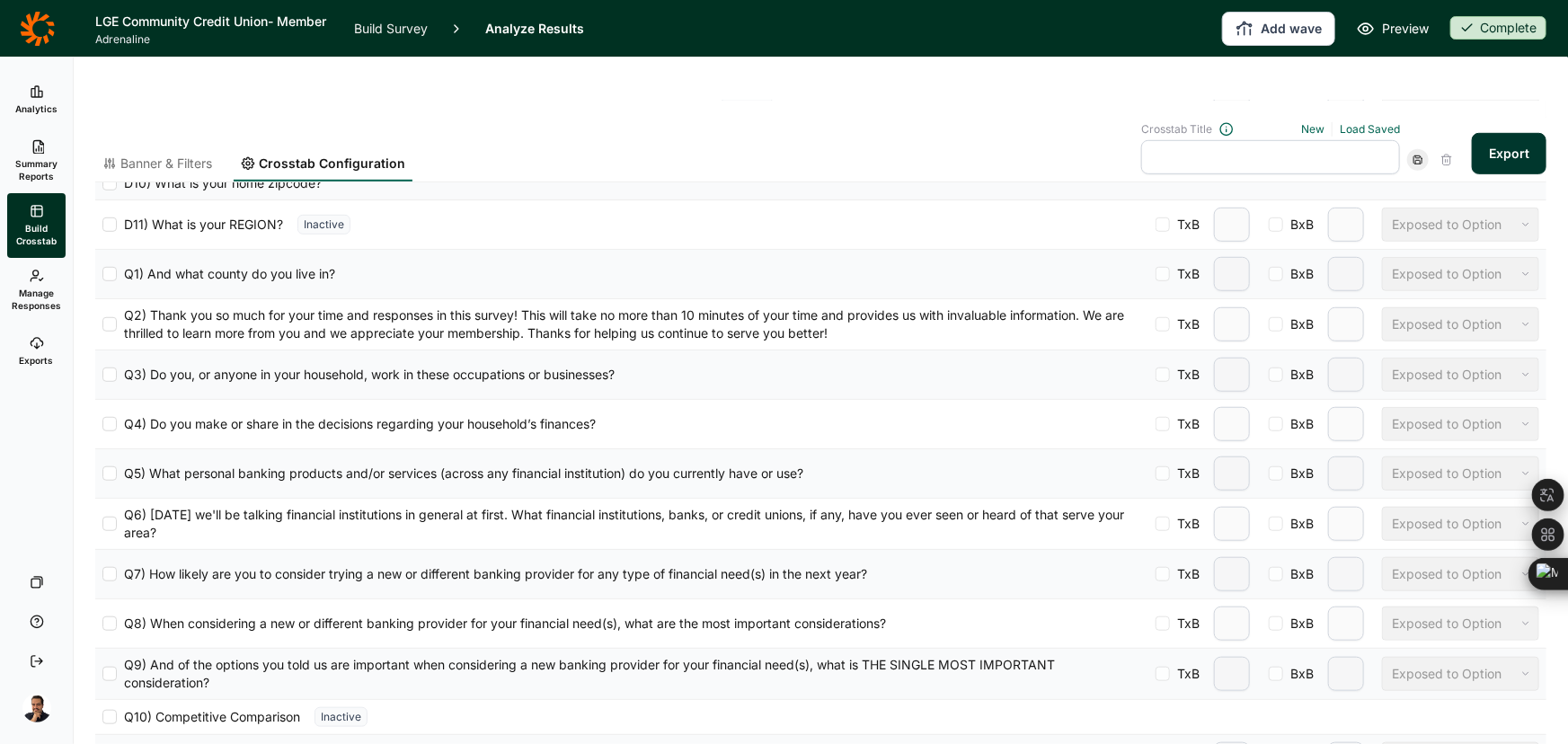
scroll to position [571, 0]
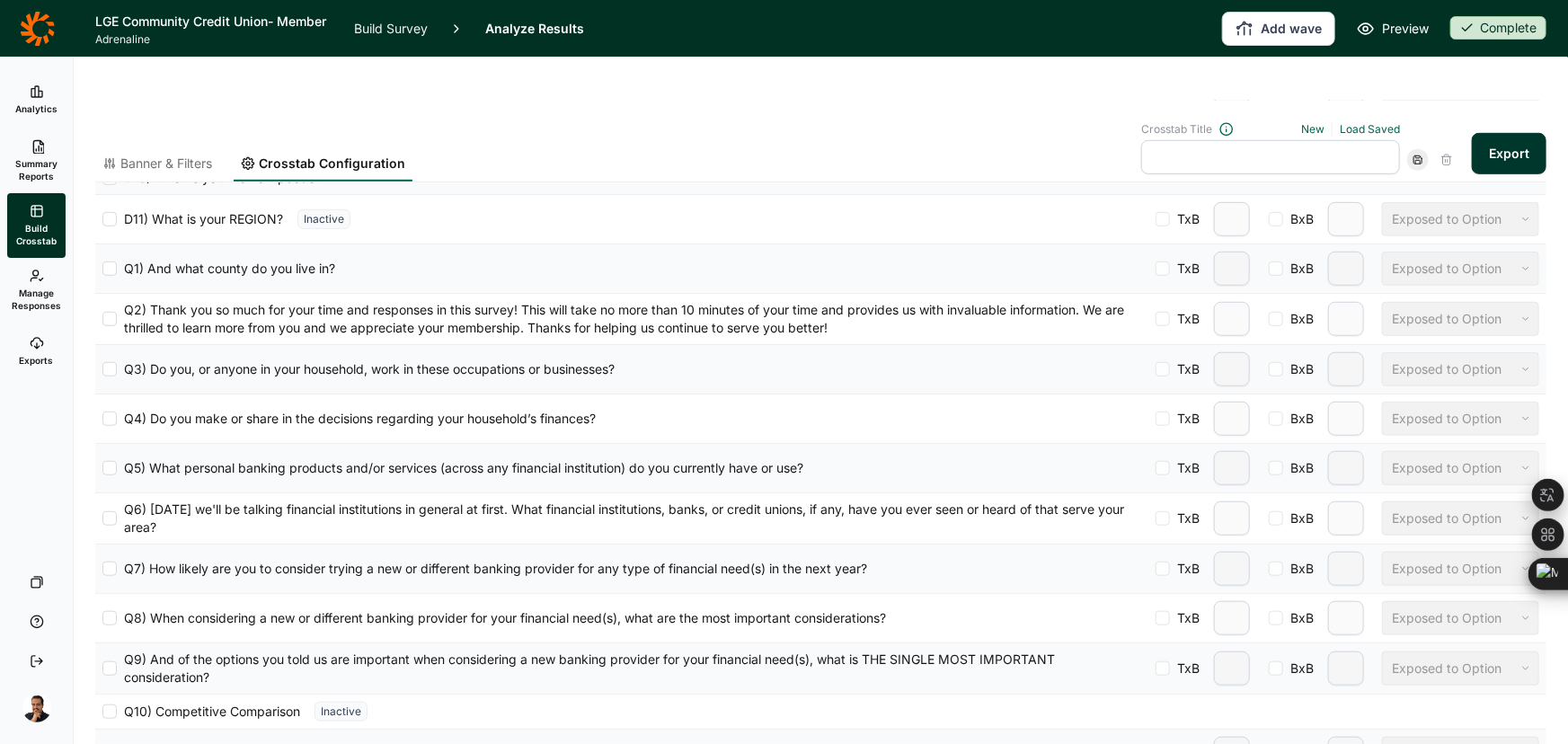
click at [106, 561] on div at bounding box center [109, 568] width 15 height 15
click at [102, 569] on input "Q7) How likely are you to consider trying a new or different banking provider f…" at bounding box center [102, 569] width 0 height 0
click at [114, 611] on div at bounding box center [109, 618] width 15 height 15
click at [102, 618] on input "Q8) When considering a new or different banking provider for your financial nee…" at bounding box center [102, 618] width 0 height 0
click at [105, 661] on div at bounding box center [109, 668] width 15 height 15
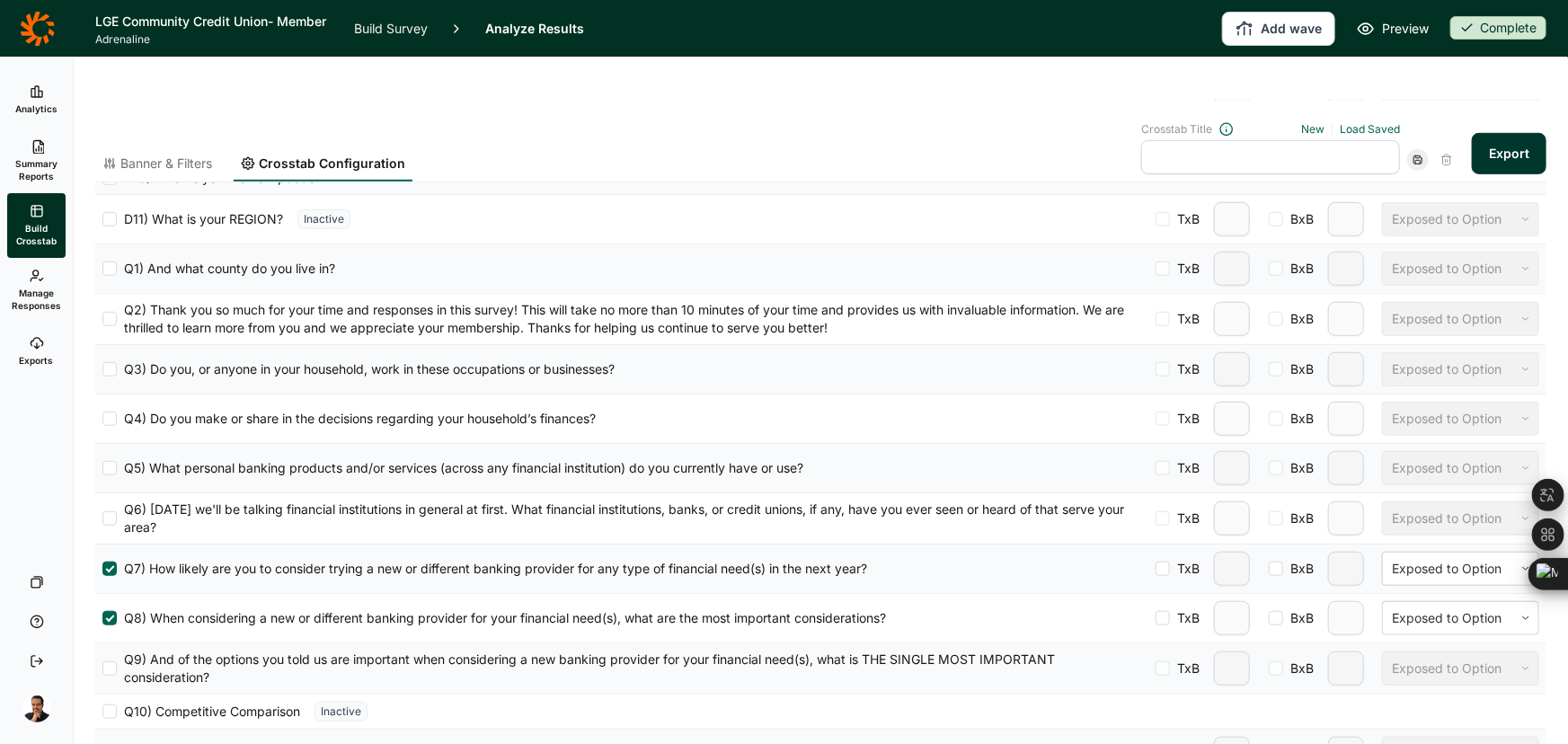
click at [102, 668] on input "Q9) And of the options you told us are important when considering a new banking…" at bounding box center [102, 668] width 0 height 0
click at [1440, 658] on div at bounding box center [1449, 668] width 113 height 21
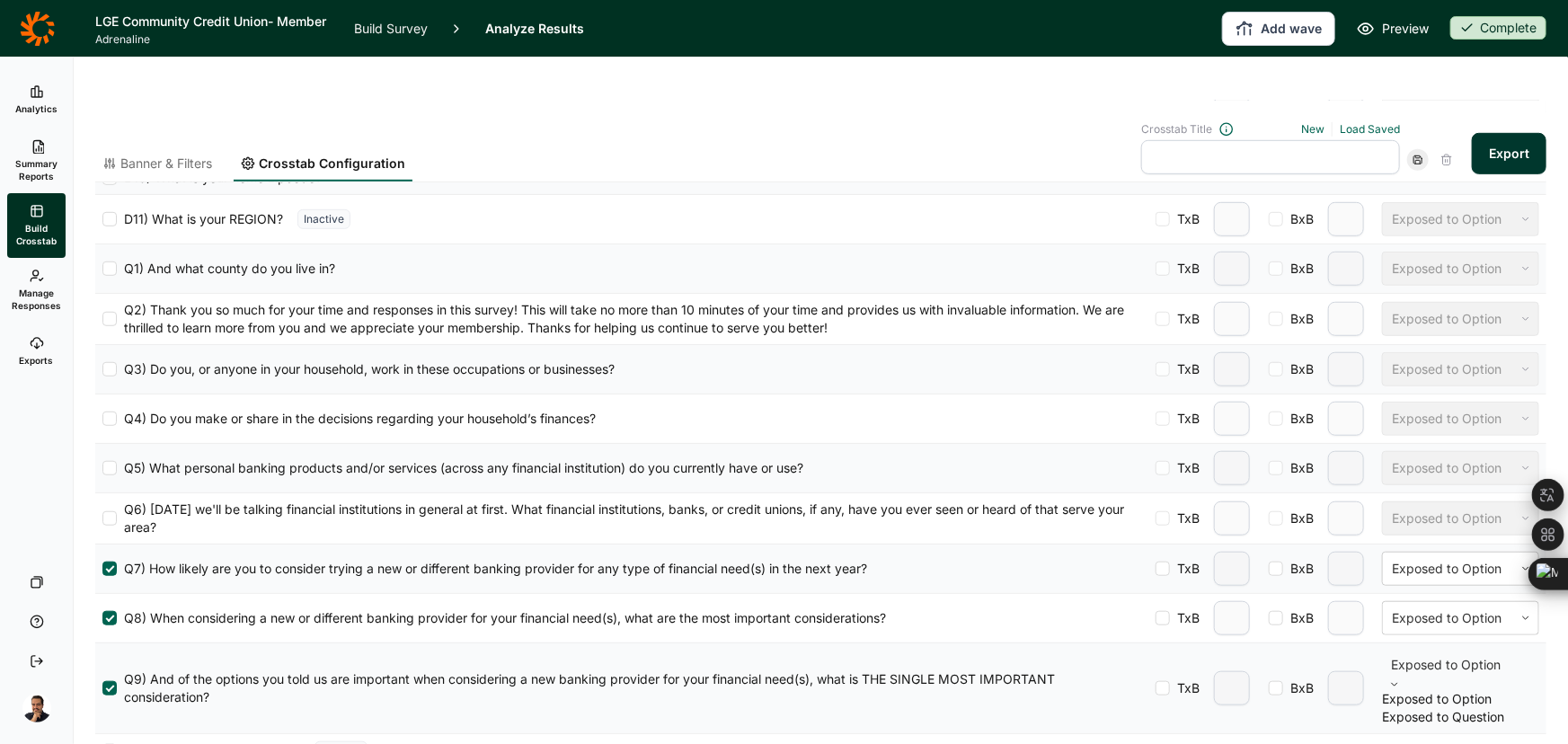
click at [1435, 708] on div "Exposed to Question" at bounding box center [1461, 717] width 157 height 18
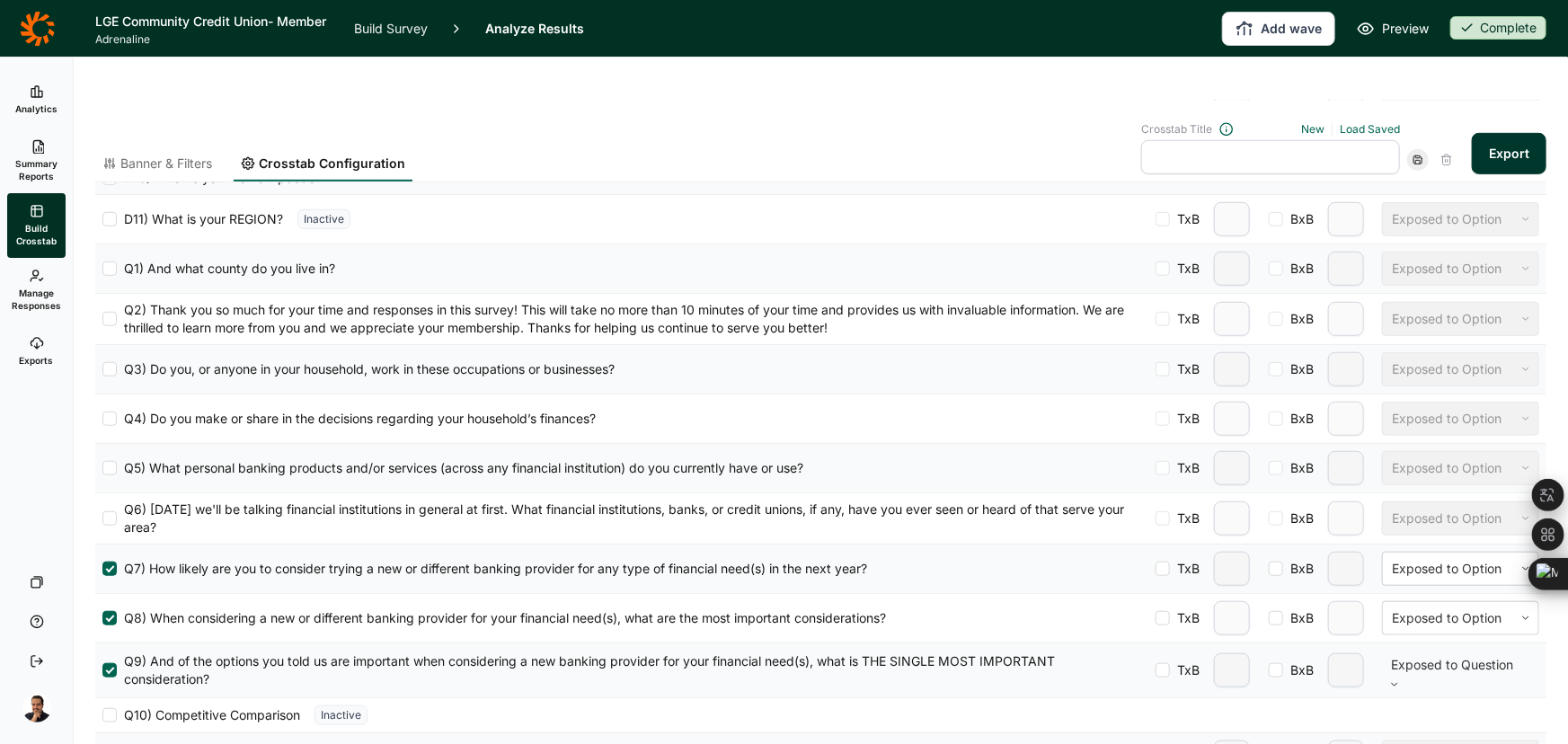
click at [126, 154] on span "Banner & Filters" at bounding box center [166, 163] width 91 height 18
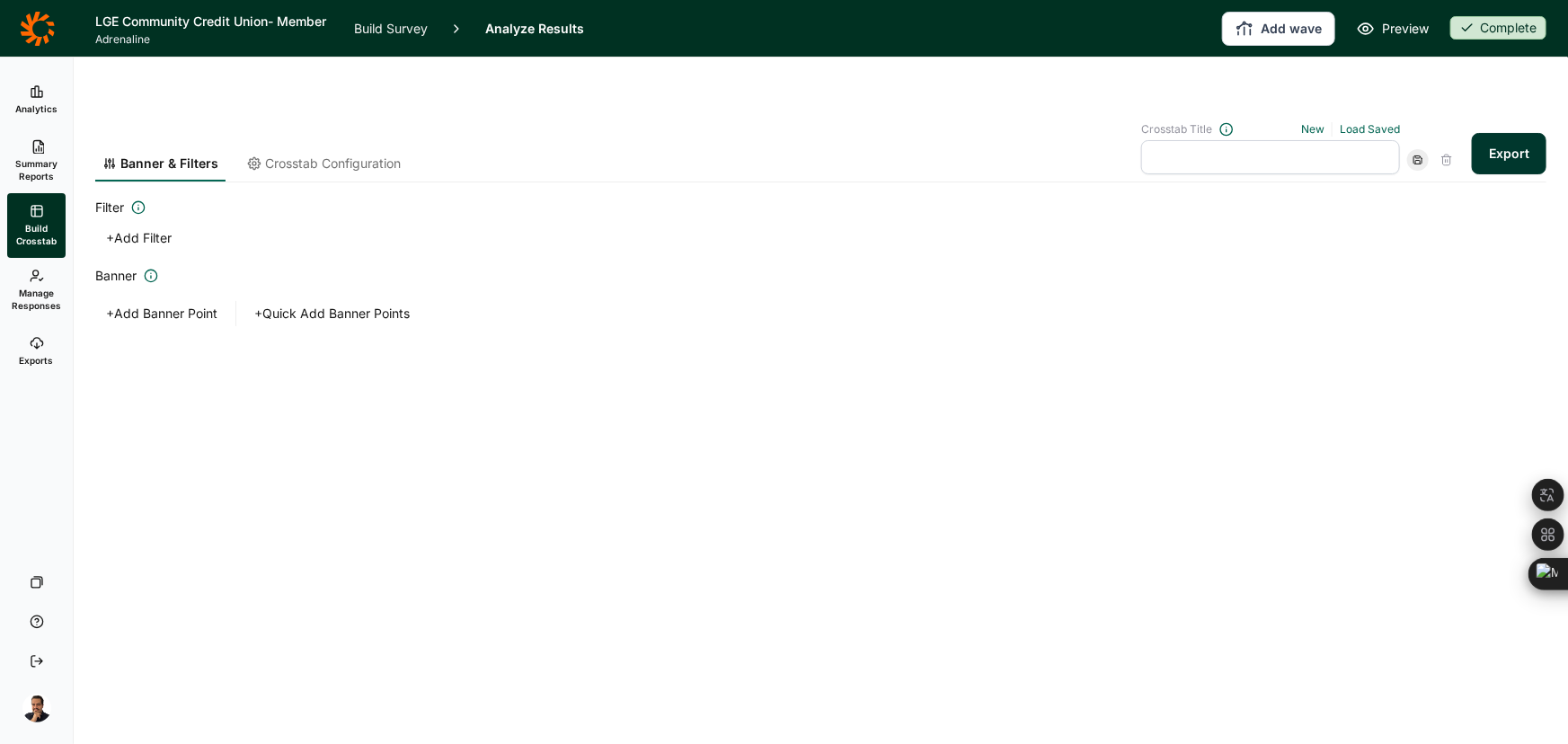
scroll to position [0, 0]
click at [197, 301] on button "+ Add Banner Point" at bounding box center [161, 314] width 133 height 25
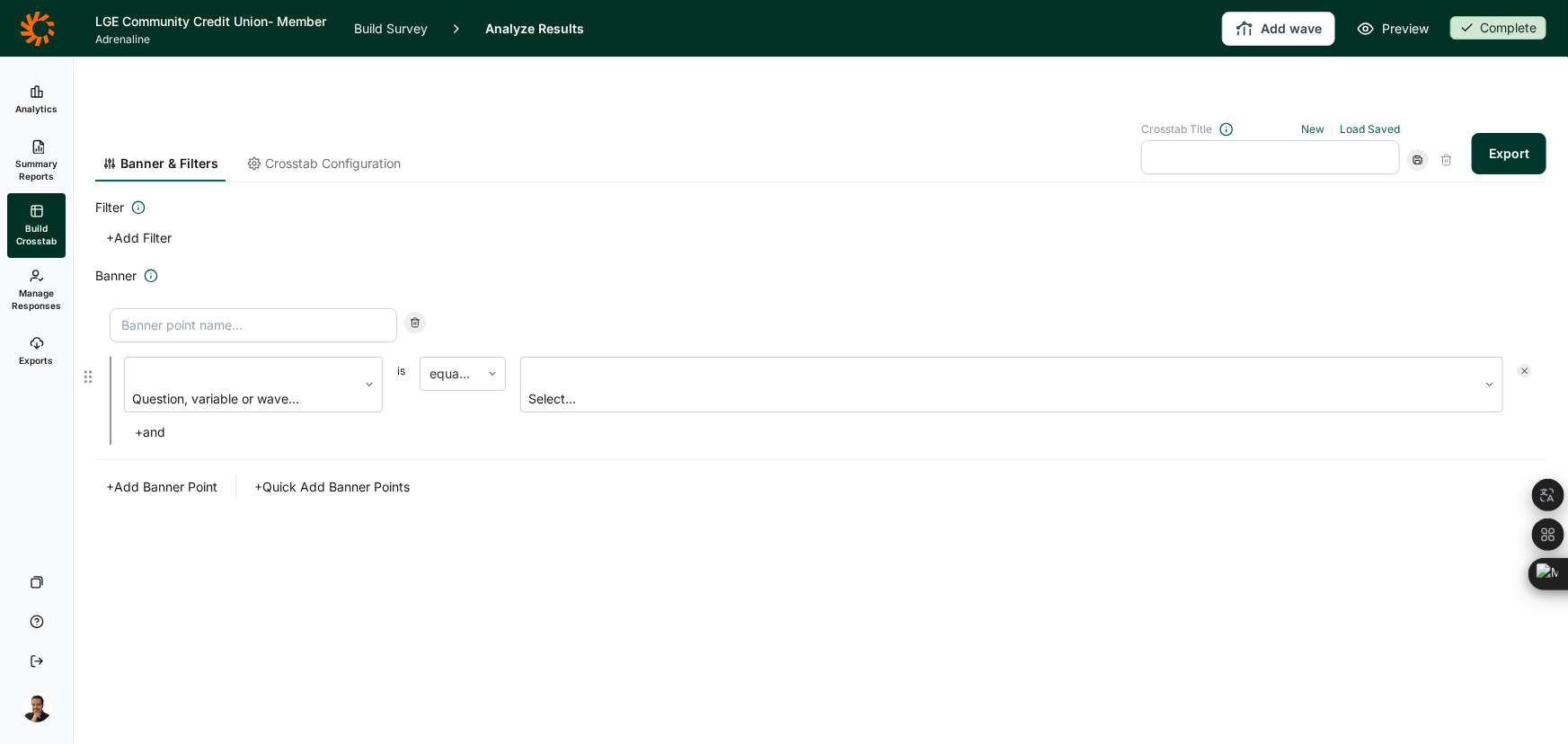
click at [255, 308] on input at bounding box center [254, 324] width 288 height 34
type input "Likely to switch"
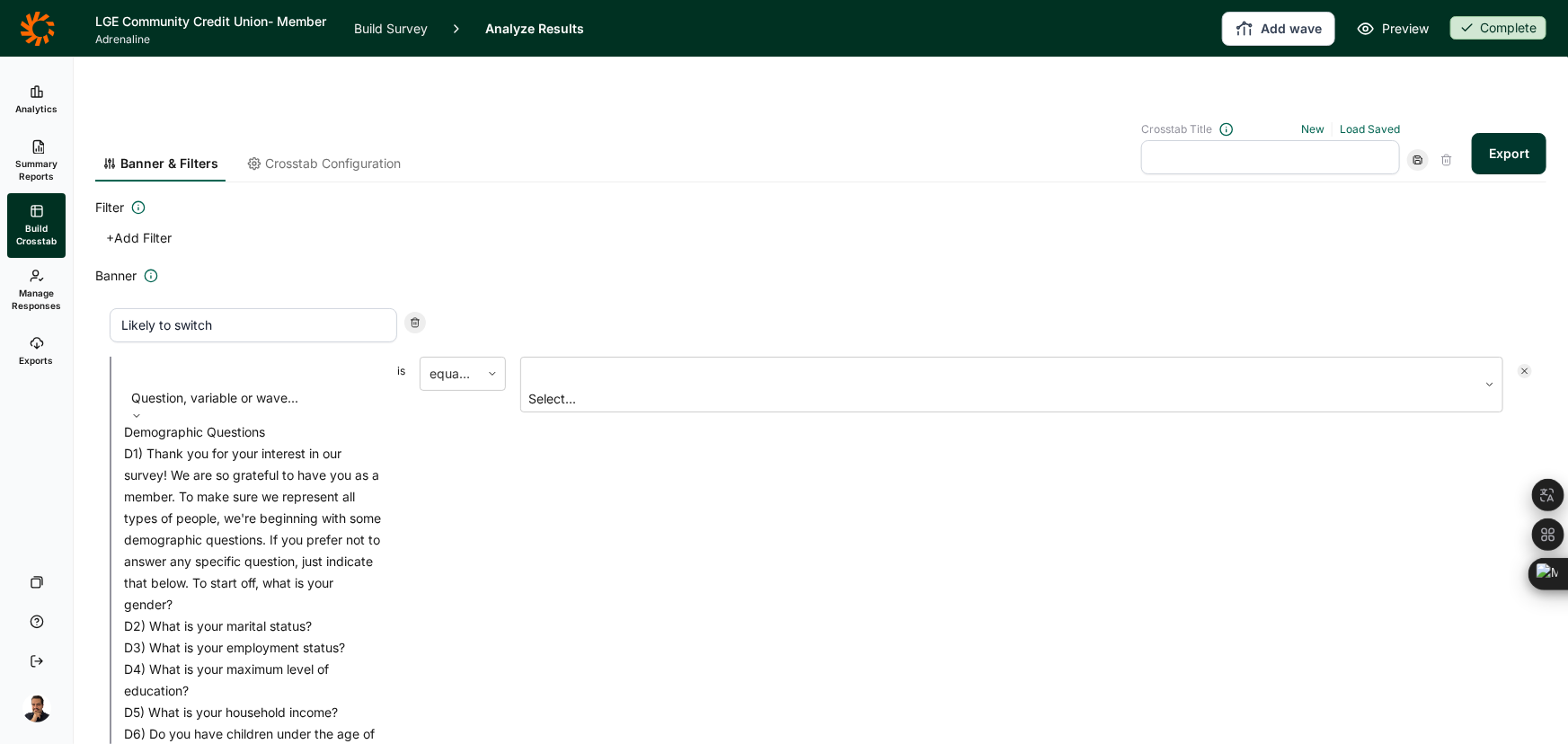
click at [233, 360] on div at bounding box center [254, 373] width 241 height 25
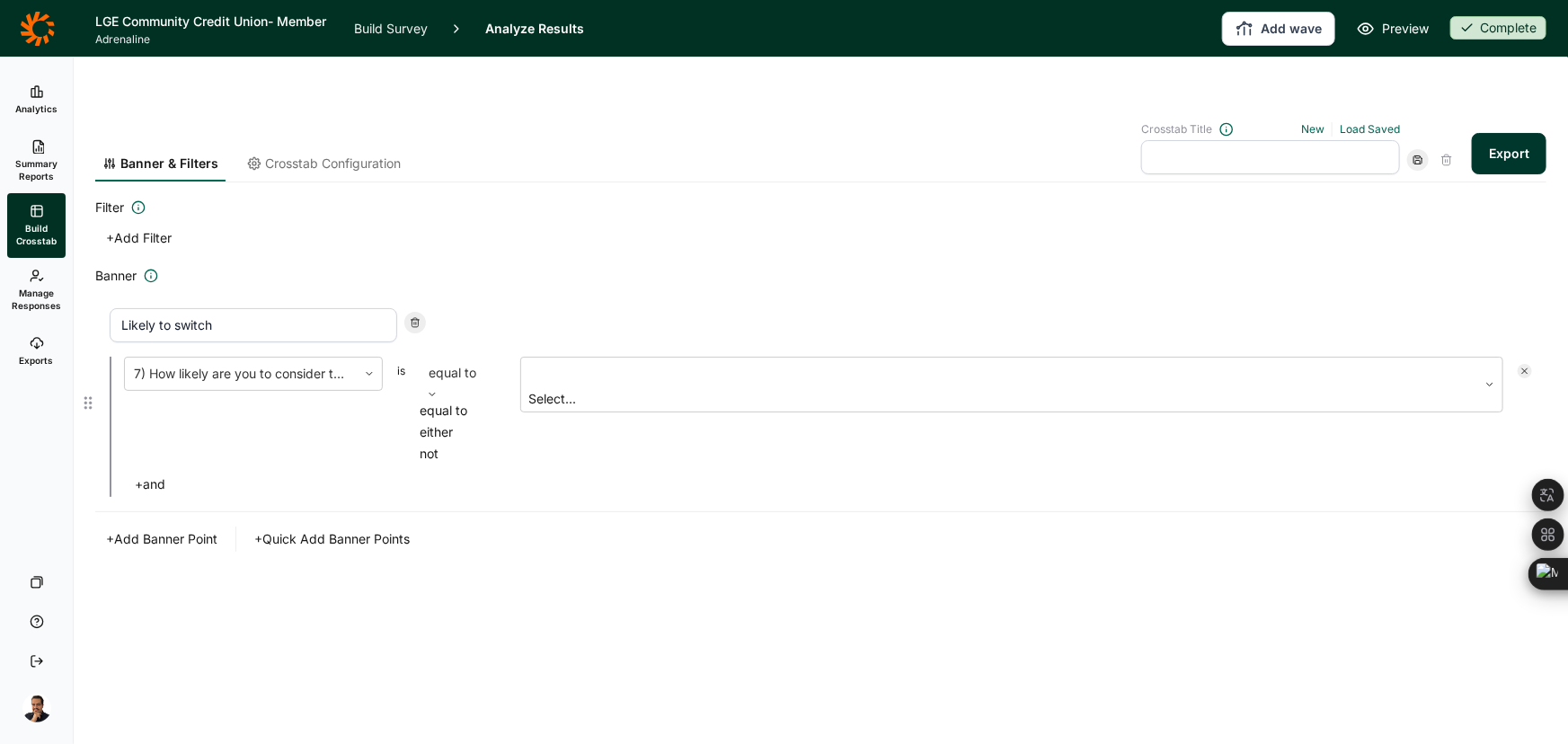
drag, startPoint x: 468, startPoint y: 334, endPoint x: 487, endPoint y: 338, distance: 19.4
click at [467, 356] on div "equal to" at bounding box center [462, 372] width 86 height 32
click at [453, 423] on div "either" at bounding box center [462, 432] width 86 height 21
drag, startPoint x: 253, startPoint y: 283, endPoint x: 75, endPoint y: 286, distance: 178.0
click at [75, 286] on div "Banner & Filters Crosstab Configuration Crosstab Title New Load Saved Export Fi…" at bounding box center [821, 444] width 1494 height 687
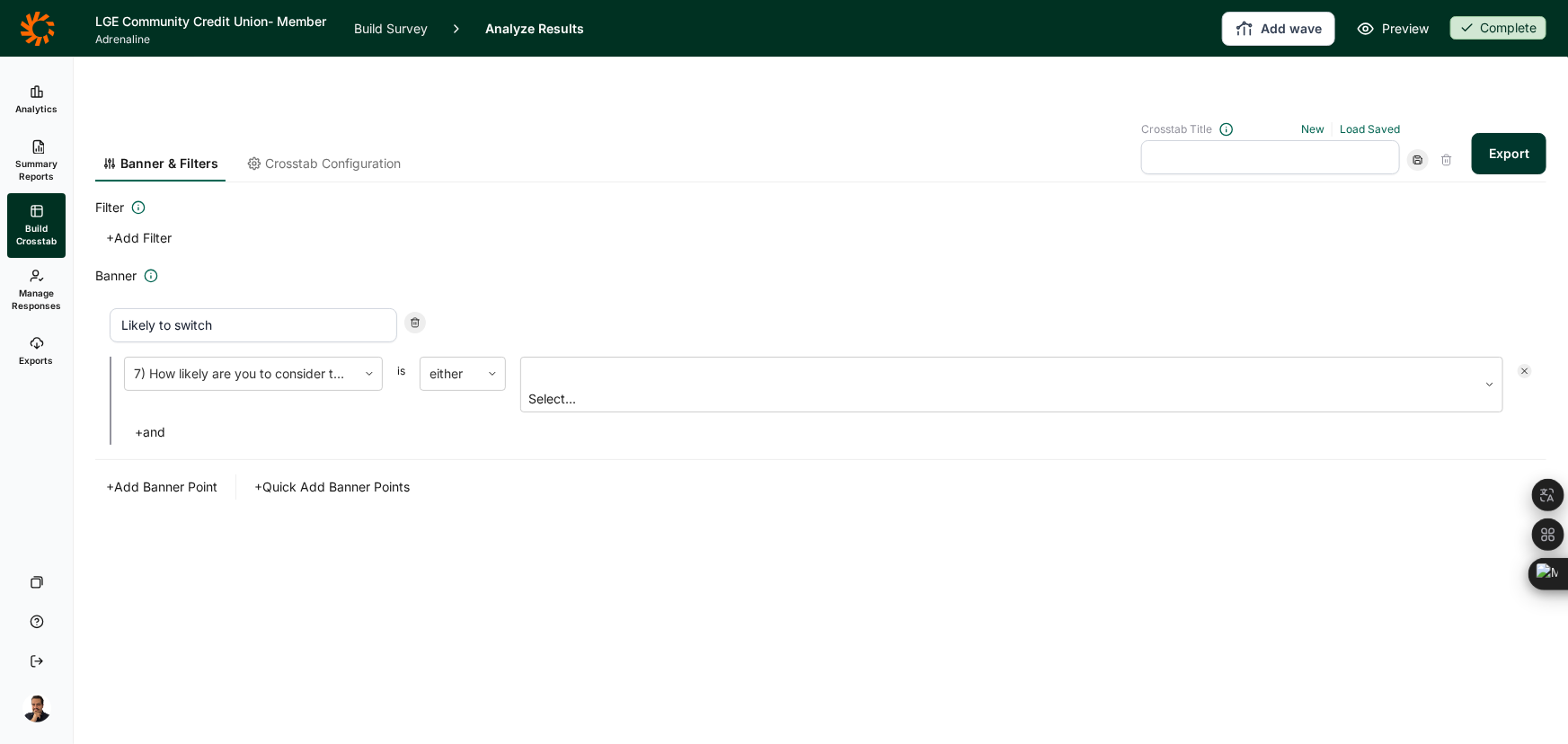
click at [1245, 140] on input "text" at bounding box center [1271, 156] width 258 height 34
paste input "Likely to switch"
type input "Likely to switch"
click at [634, 361] on div at bounding box center [1000, 374] width 938 height 25
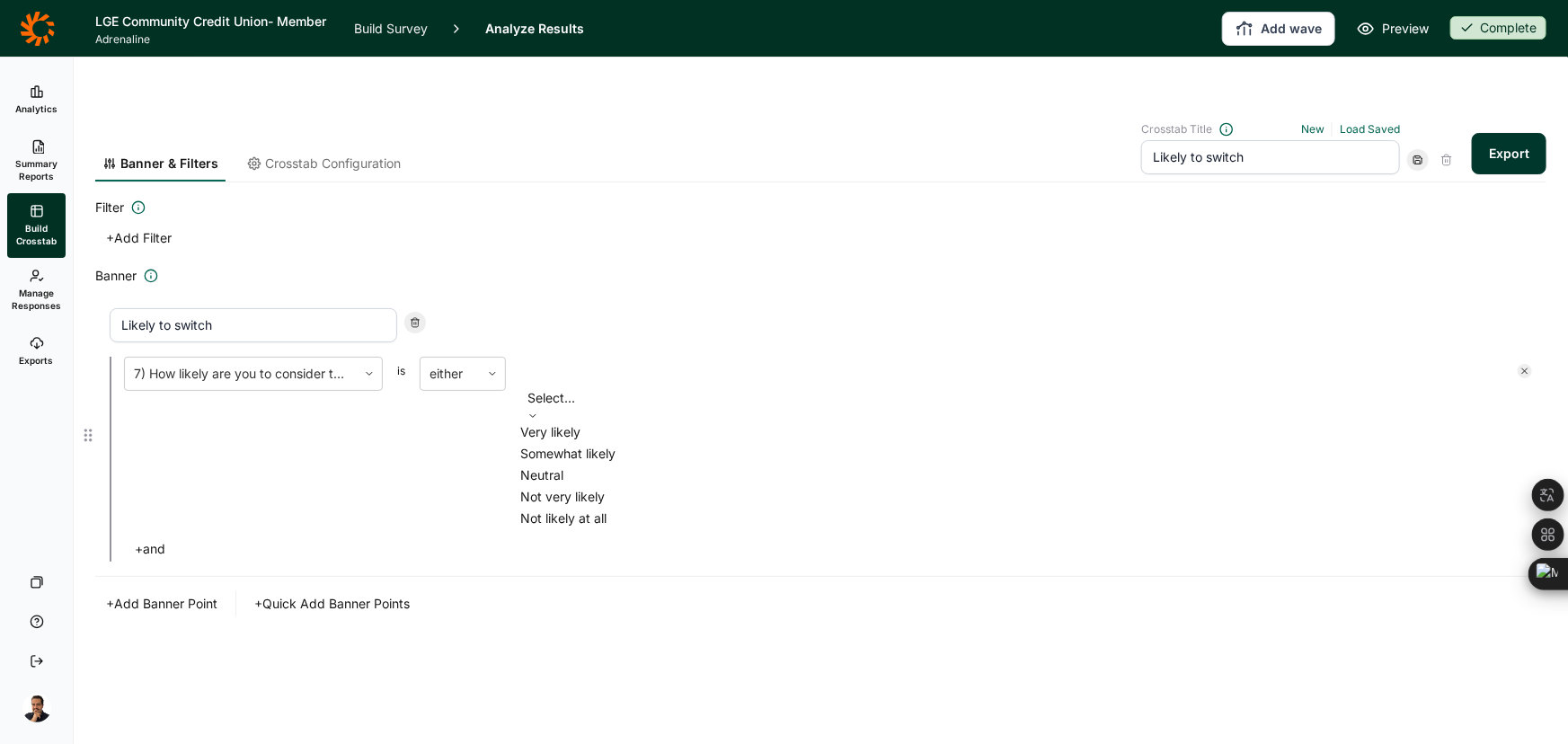
click at [627, 422] on div "Very likely" at bounding box center [1012, 432] width 983 height 21
click at [627, 432] on div "Somewhat likely" at bounding box center [1012, 443] width 983 height 21
click at [549, 540] on div "Banner & Filters Crosstab Configuration Crosstab Title New Load Saved Likely to…" at bounding box center [821, 444] width 1494 height 687
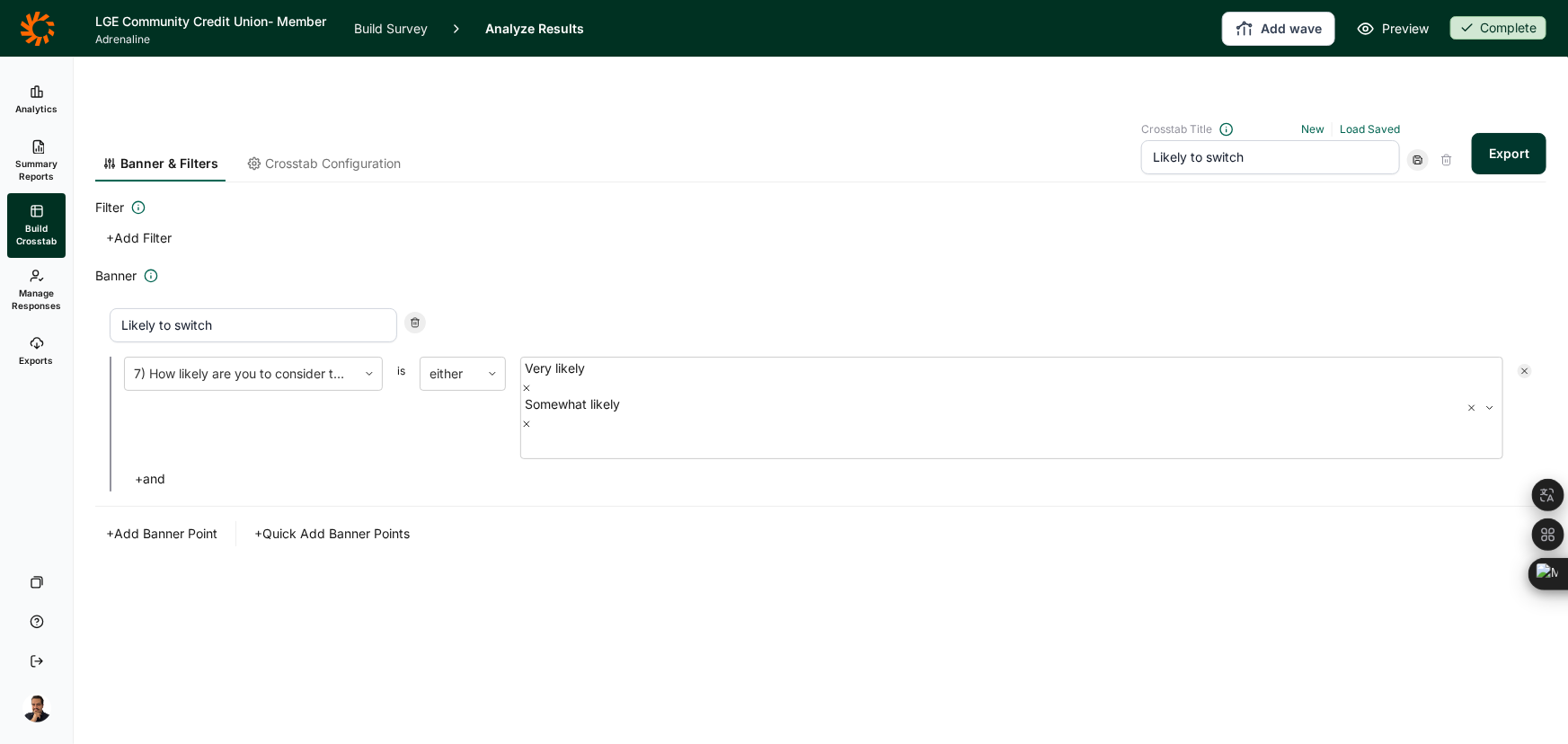
click at [1420, 154] on icon at bounding box center [1417, 159] width 11 height 11
click at [342, 154] on span "Crosstab Configuration" at bounding box center [333, 163] width 136 height 18
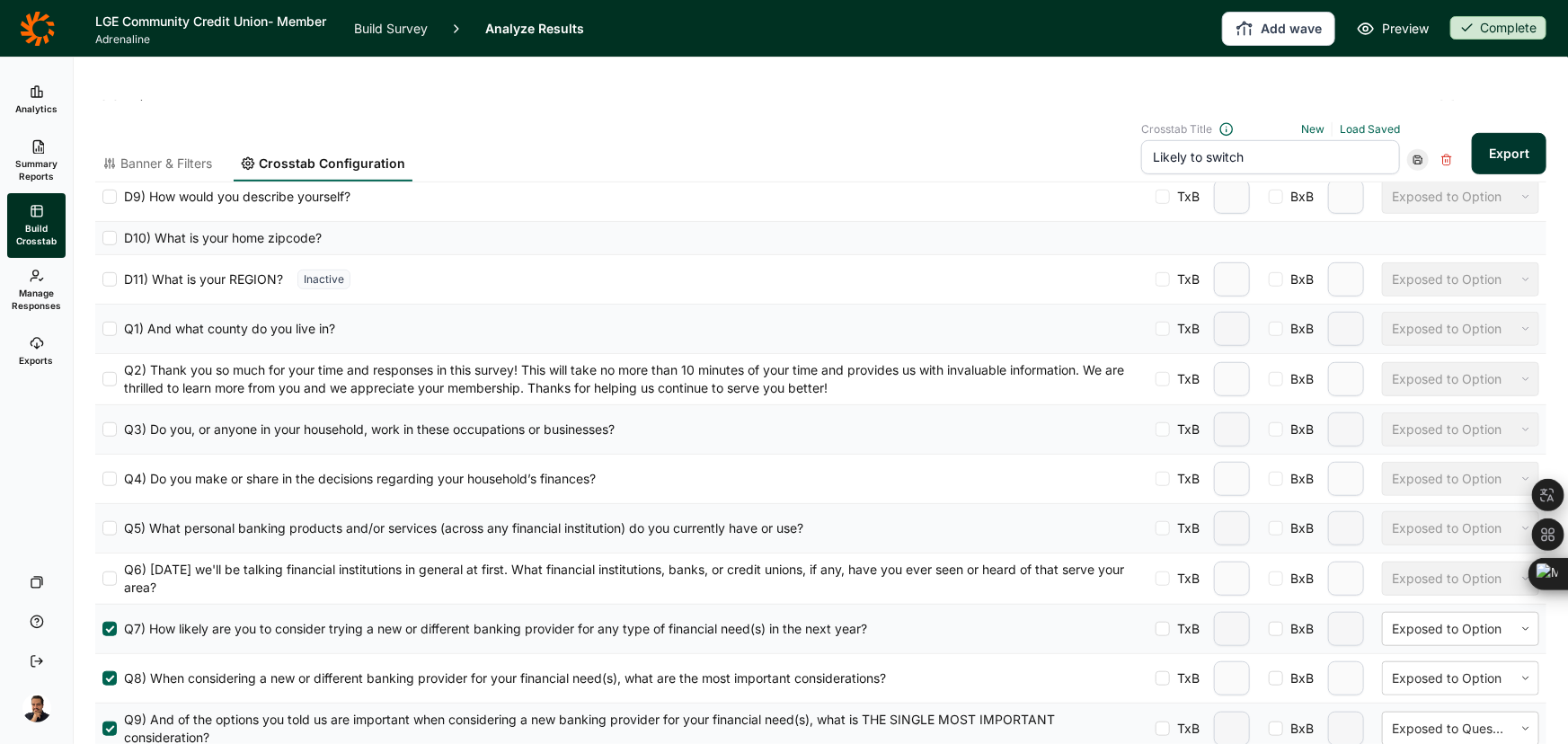
scroll to position [817, 0]
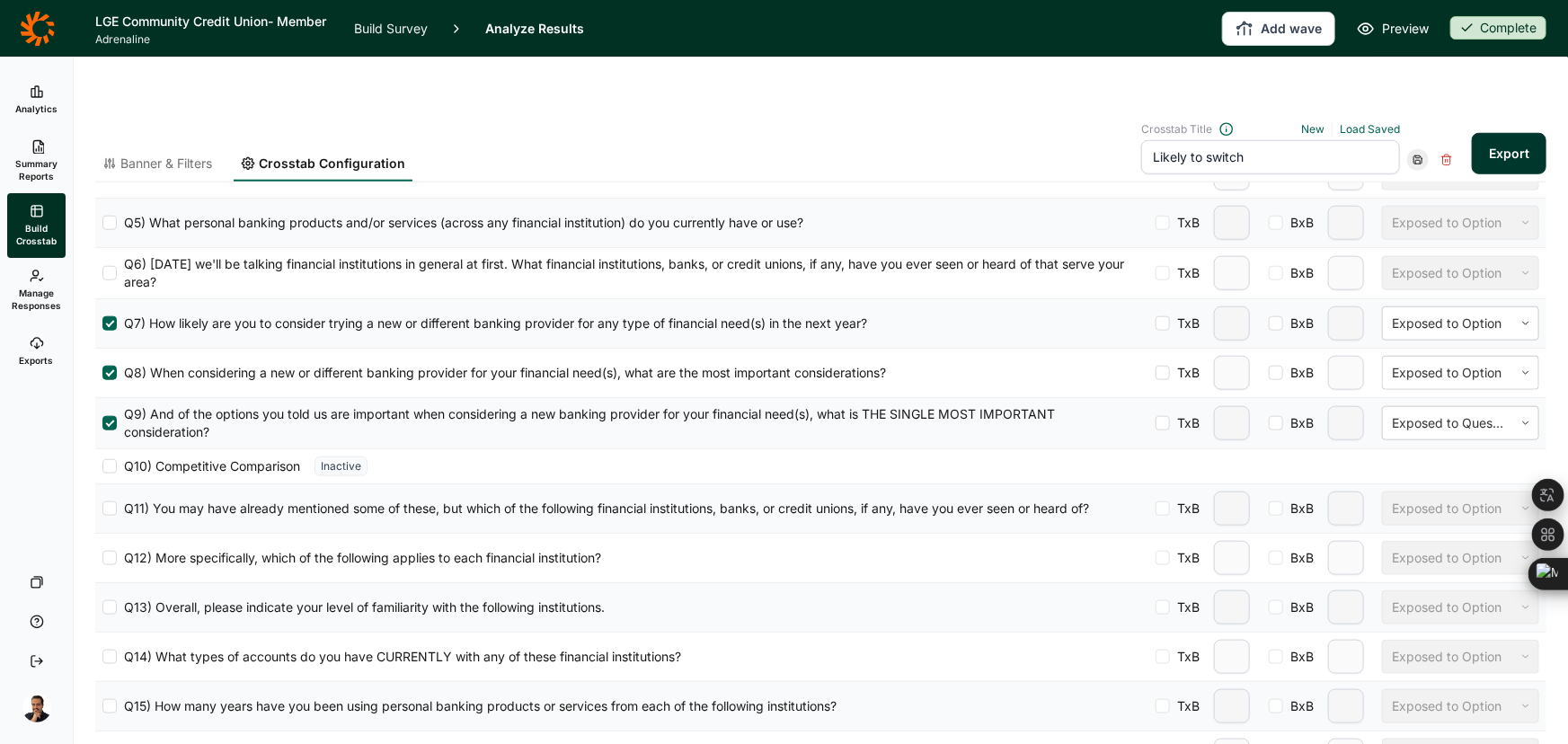
click at [1516, 133] on button "Export" at bounding box center [1509, 153] width 75 height 42
click at [42, 360] on span "Exports" at bounding box center [36, 359] width 34 height 13
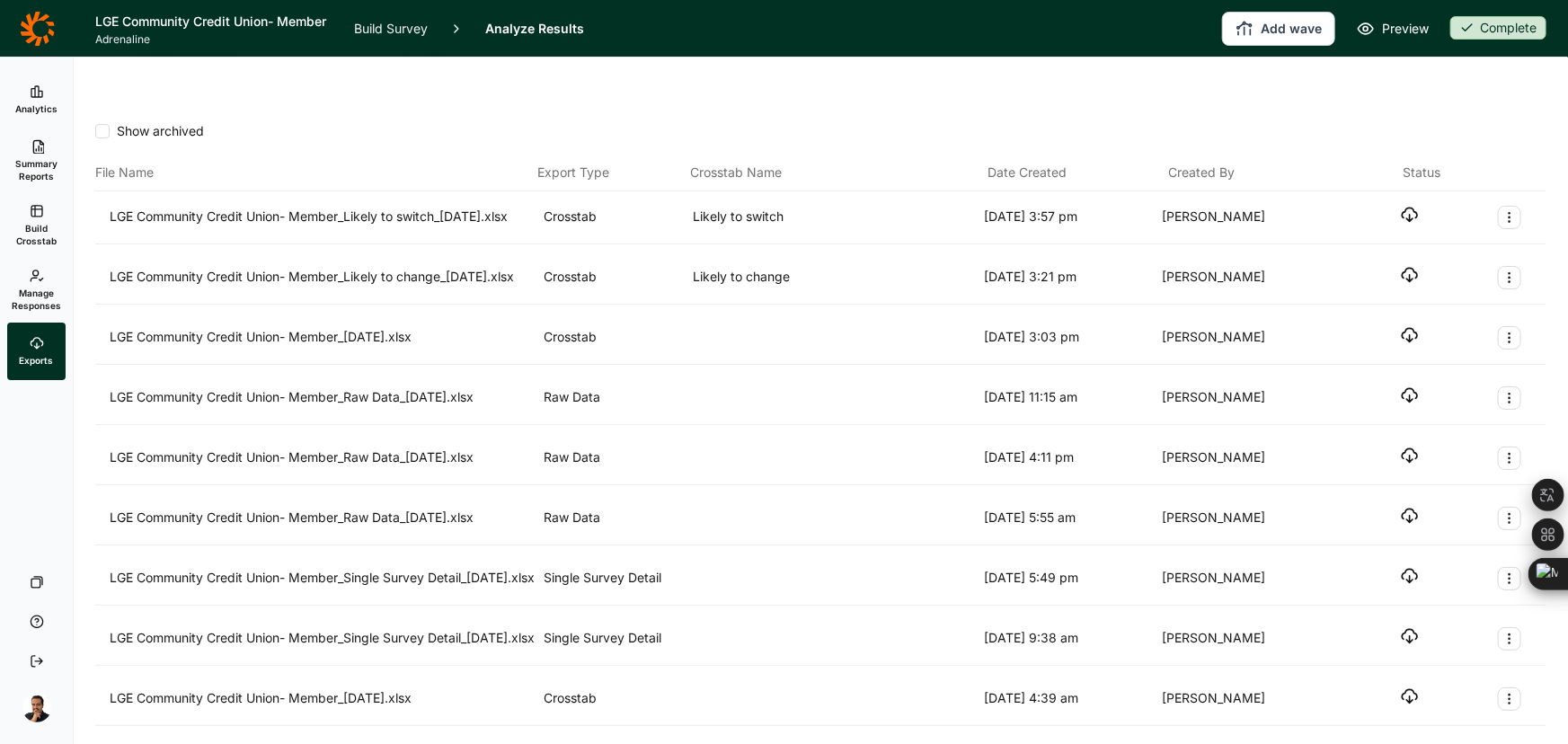
click at [1079, 101] on div "Show archived File Name Export Type Crosstab Name Date Created Created By Statu…" at bounding box center [821, 504] width 1451 height 806
click at [1401, 206] on icon "button" at bounding box center [1410, 215] width 18 height 18
click at [49, 232] on span "Build Crosstab" at bounding box center [36, 234] width 44 height 25
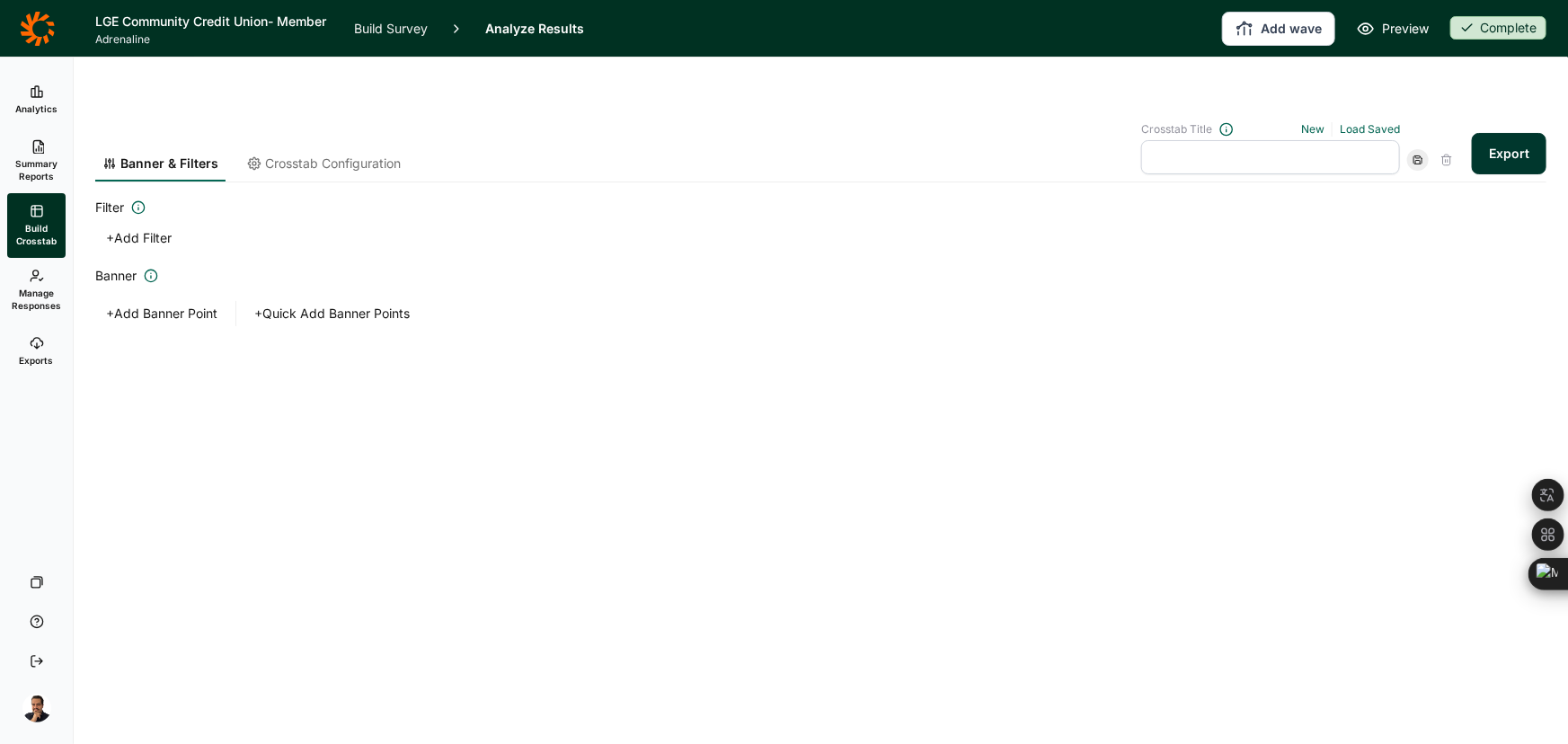
click at [317, 154] on span "Crosstab Configuration" at bounding box center [333, 163] width 136 height 18
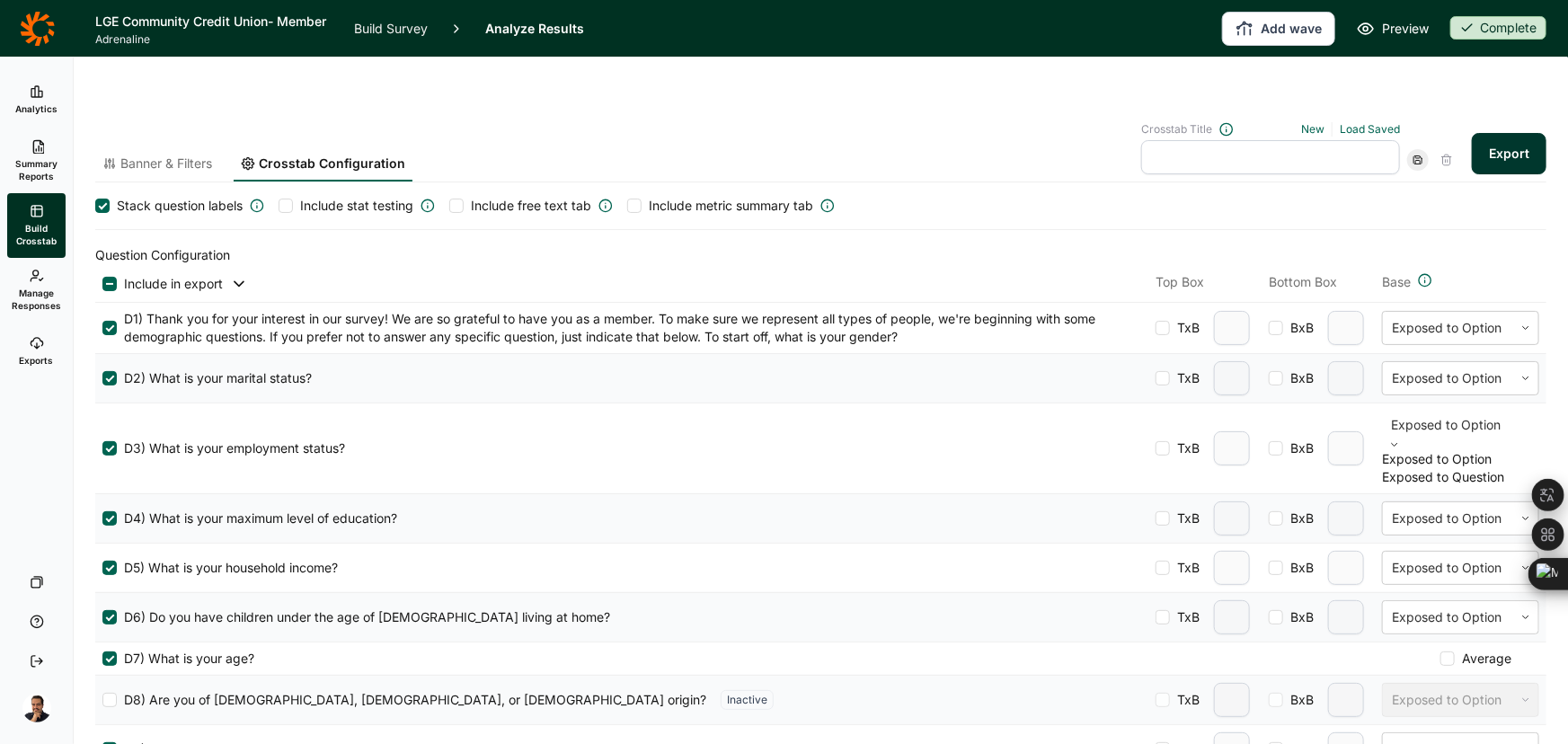
click at [1446, 414] on div at bounding box center [1460, 424] width 139 height 21
